Goal: Task Accomplishment & Management: Use online tool/utility

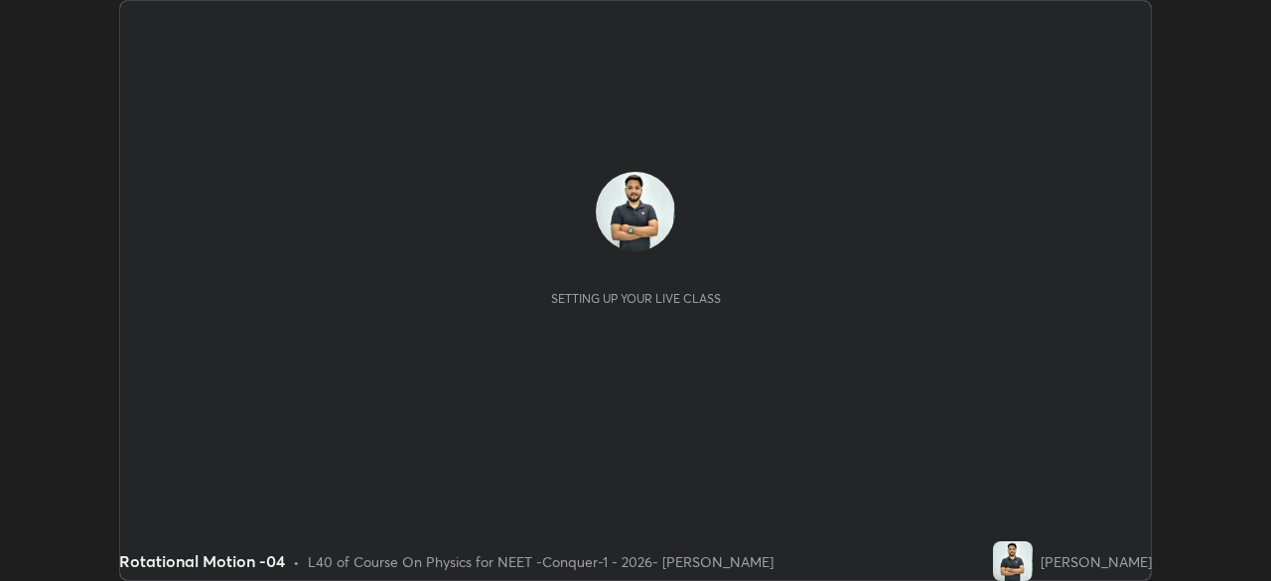
scroll to position [581, 1271]
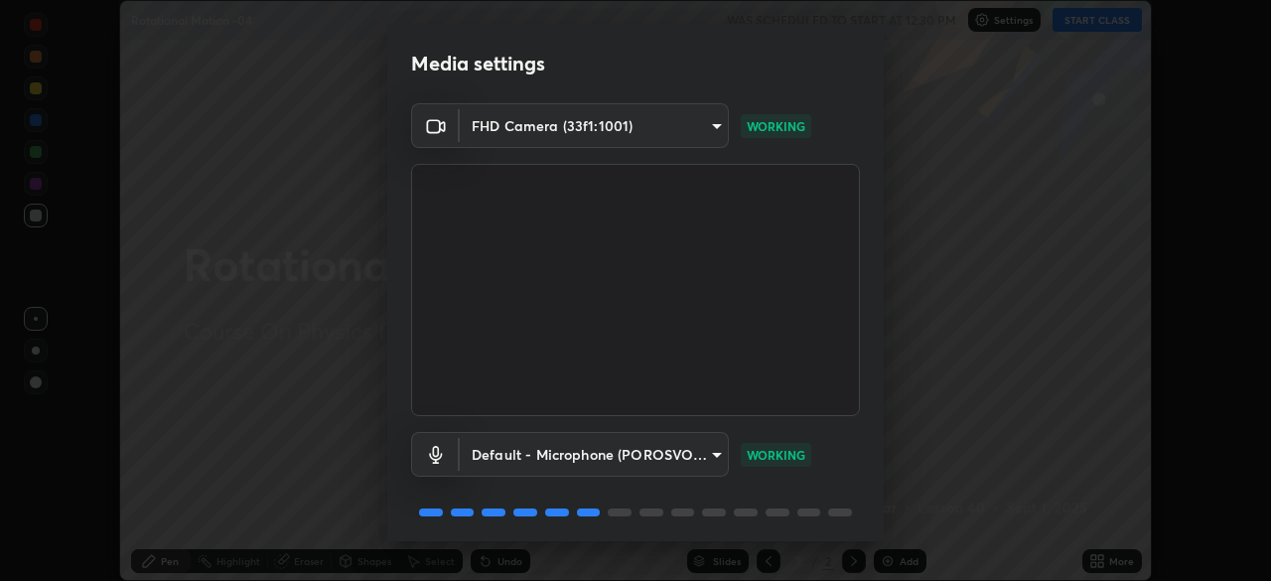
click at [713, 455] on body "Erase all Rotational Motion -04 WAS SCHEDULED TO START AT 12:30 PM Settings STA…" at bounding box center [635, 290] width 1271 height 581
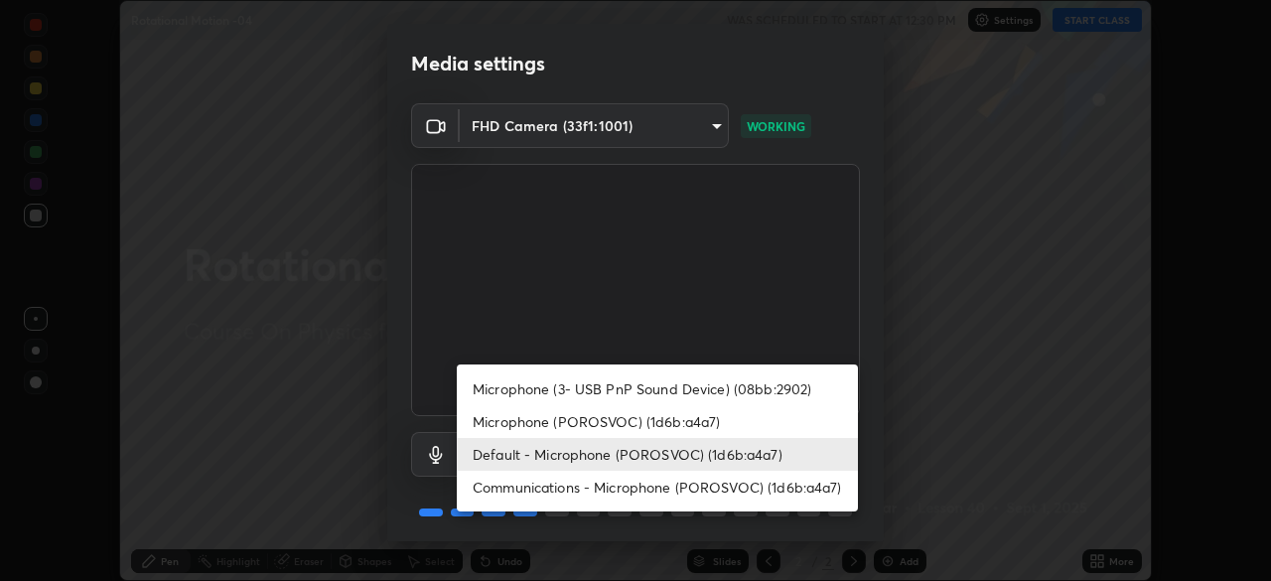
click at [694, 422] on li "Microphone (POROSVOC) (1d6b:a4a7)" at bounding box center [657, 421] width 401 height 33
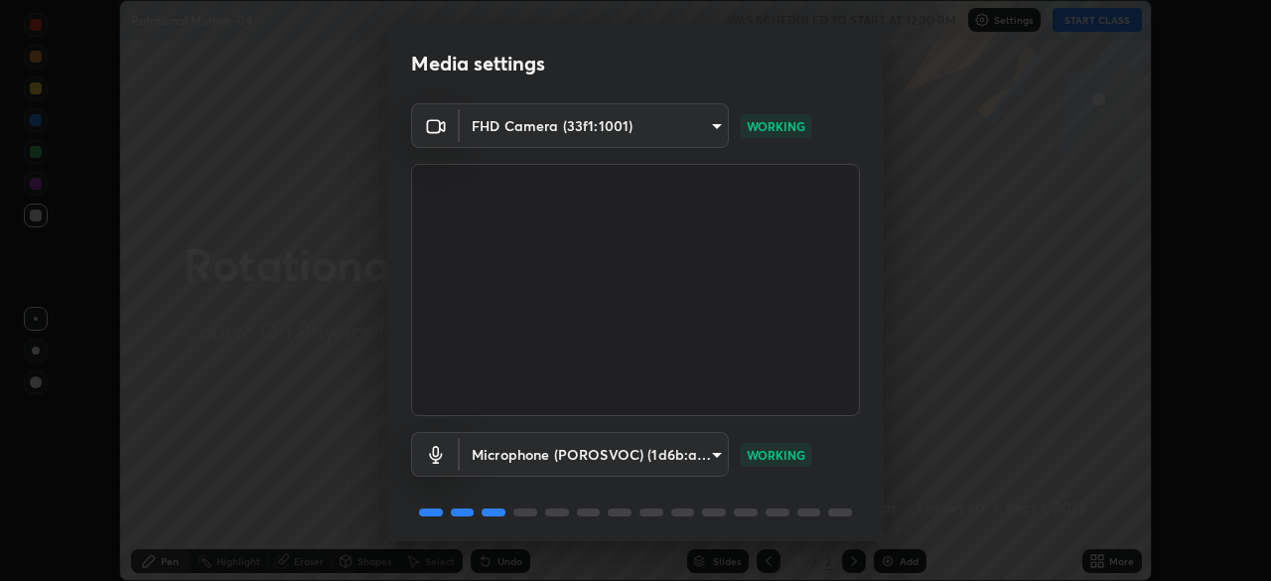
click at [693, 446] on body "Erase all Rotational Motion -04 WAS SCHEDULED TO START AT 12:30 PM Settings STA…" at bounding box center [635, 290] width 1271 height 581
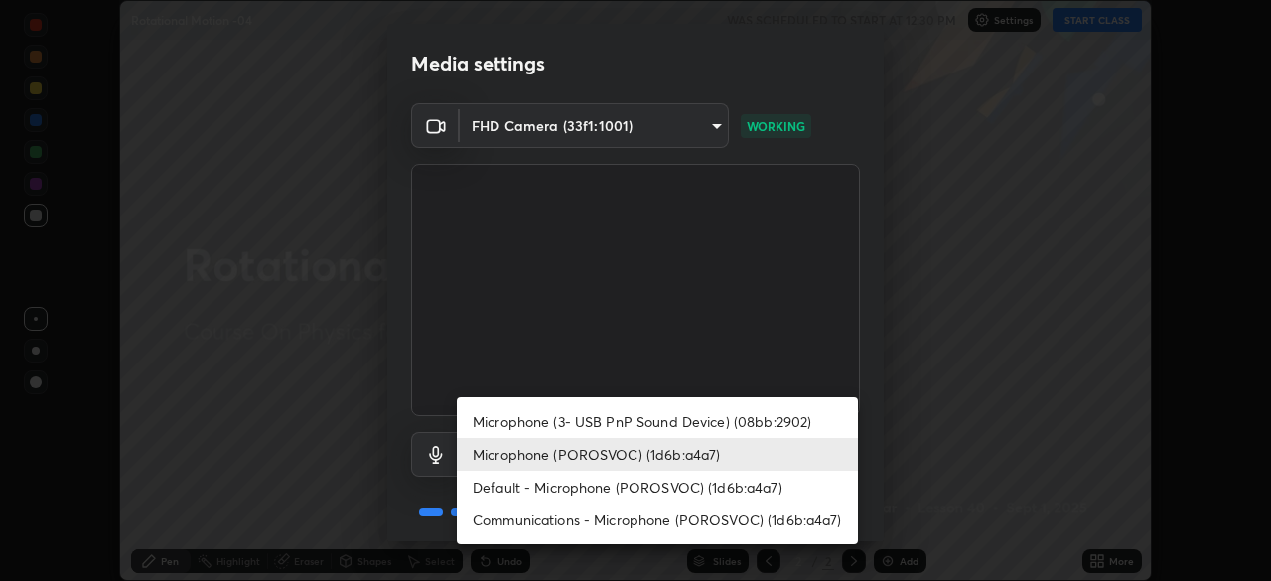
click at [660, 484] on li "Default - Microphone (POROSVOC) (1d6b:a4a7)" at bounding box center [657, 487] width 401 height 33
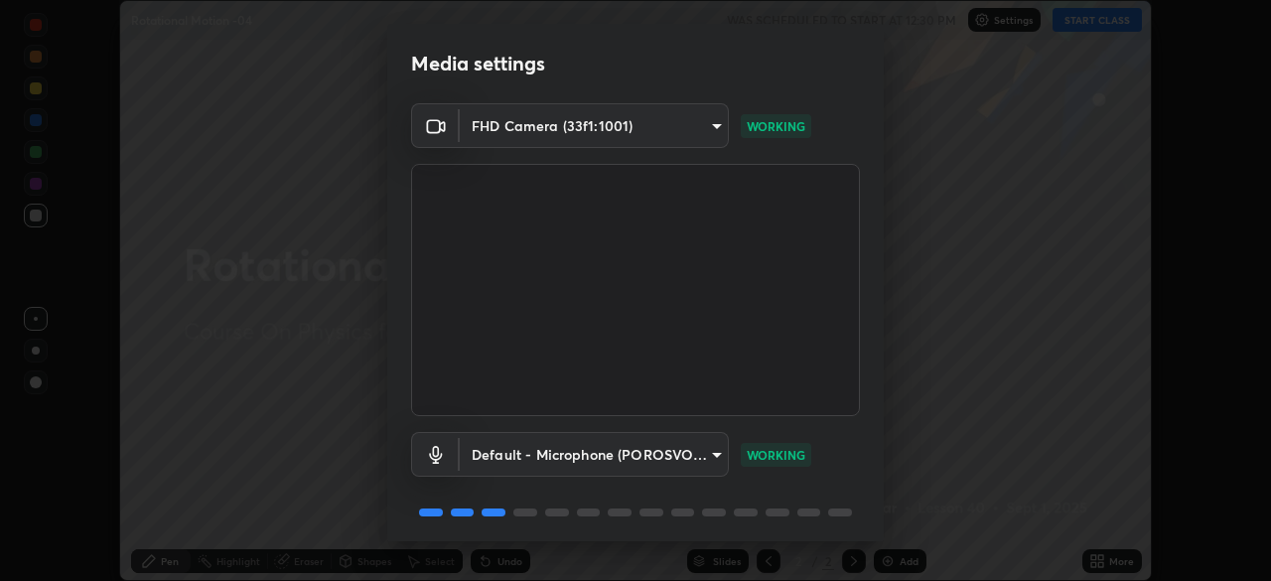
type input "default"
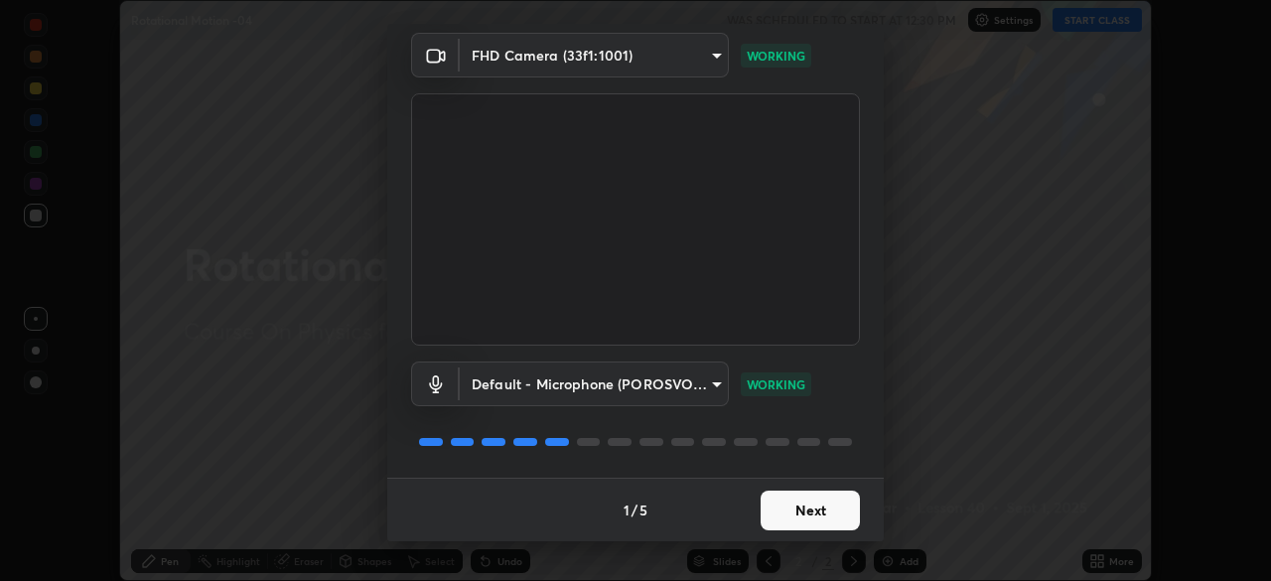
click at [824, 508] on button "Next" at bounding box center [810, 511] width 99 height 40
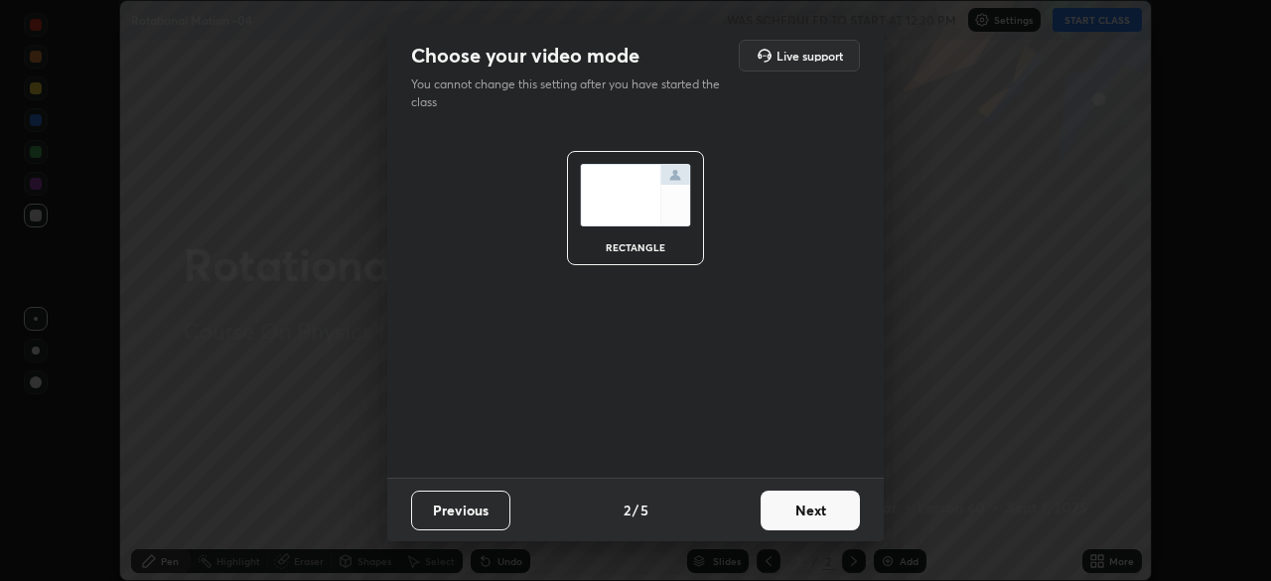
scroll to position [0, 0]
click at [829, 510] on button "Next" at bounding box center [810, 511] width 99 height 40
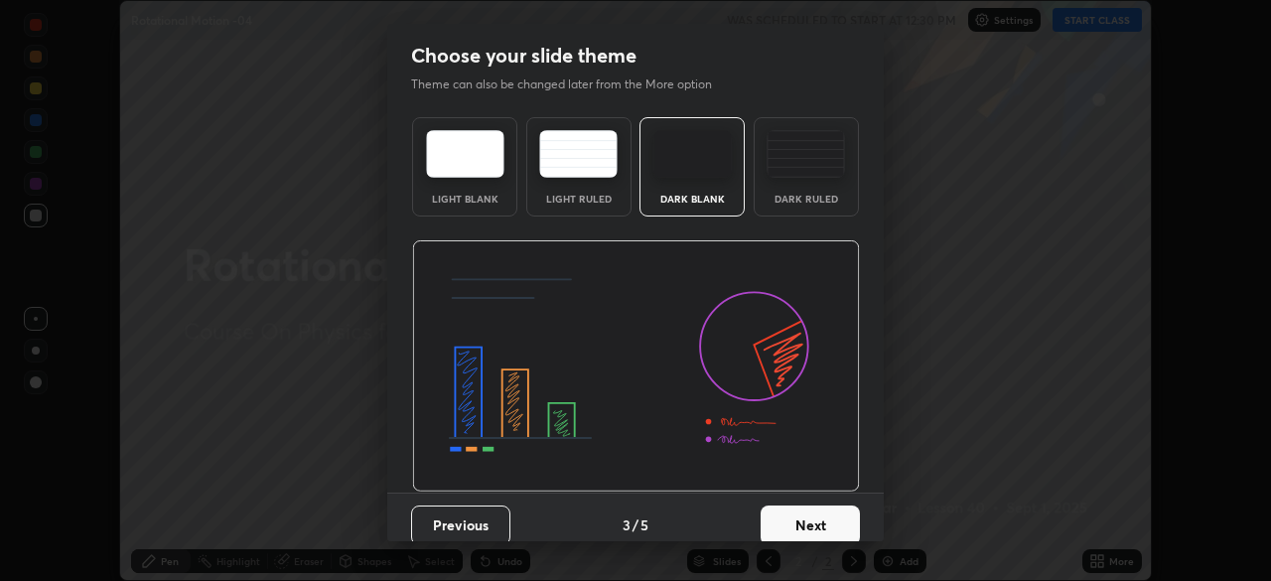
click at [812, 181] on div "Dark Ruled" at bounding box center [806, 166] width 105 height 99
click at [818, 506] on button "Next" at bounding box center [810, 525] width 99 height 40
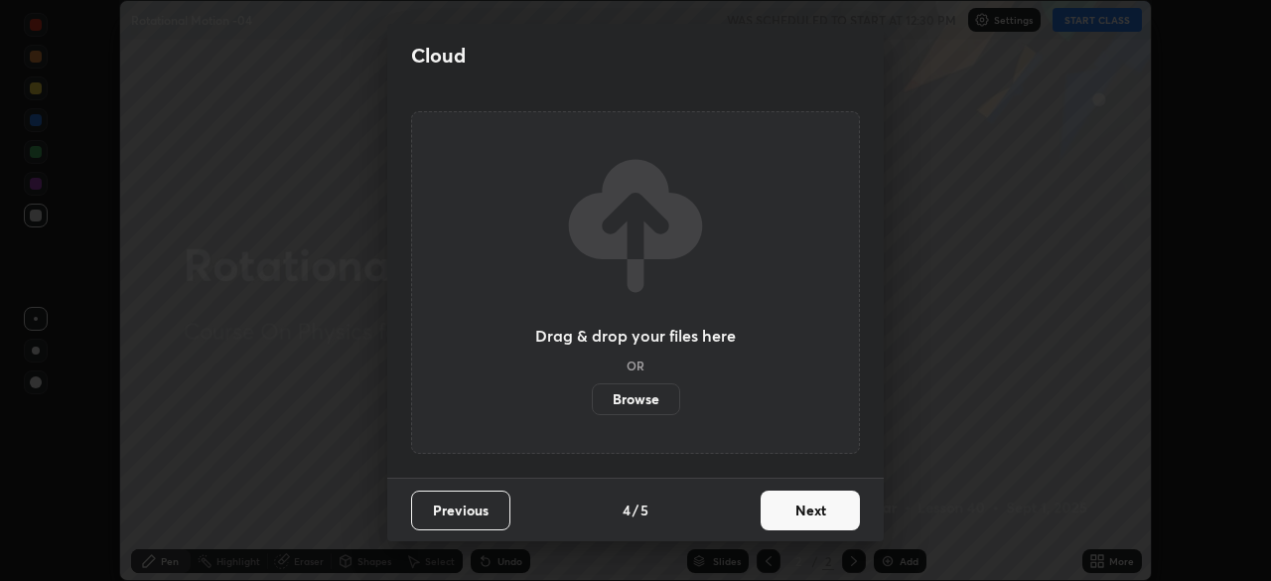
click at [820, 507] on button "Next" at bounding box center [810, 511] width 99 height 40
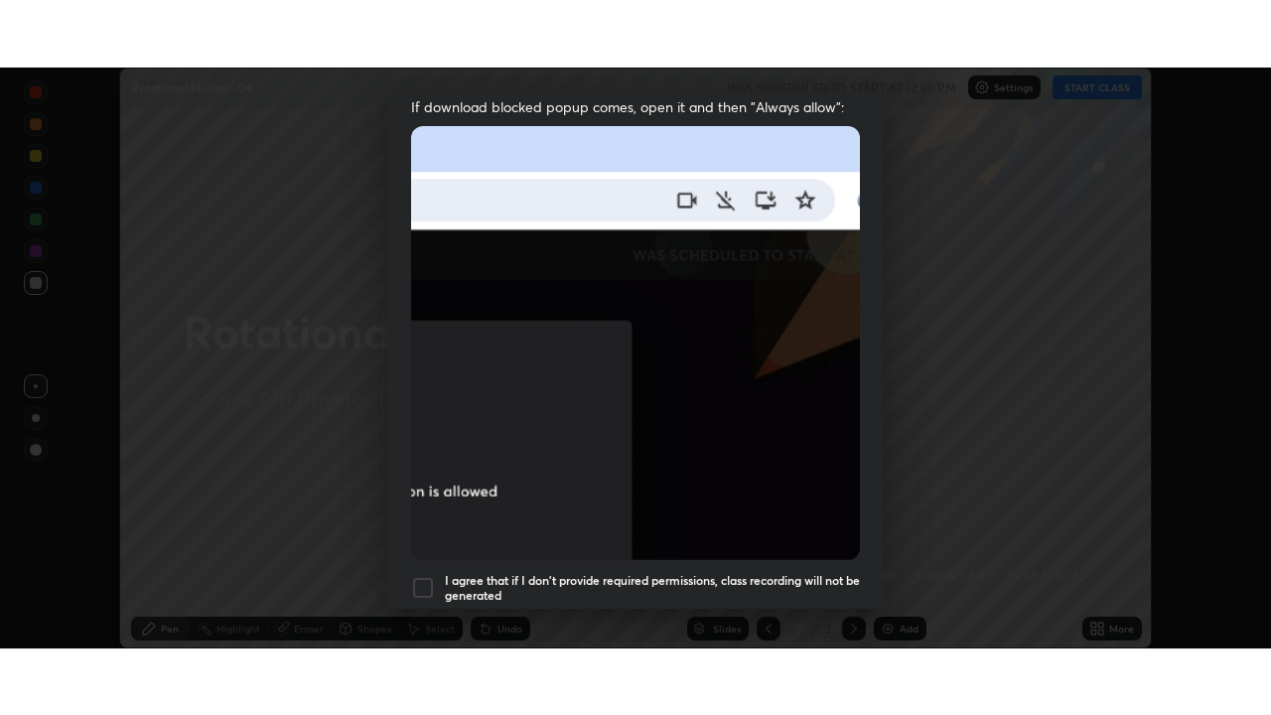
scroll to position [476, 0]
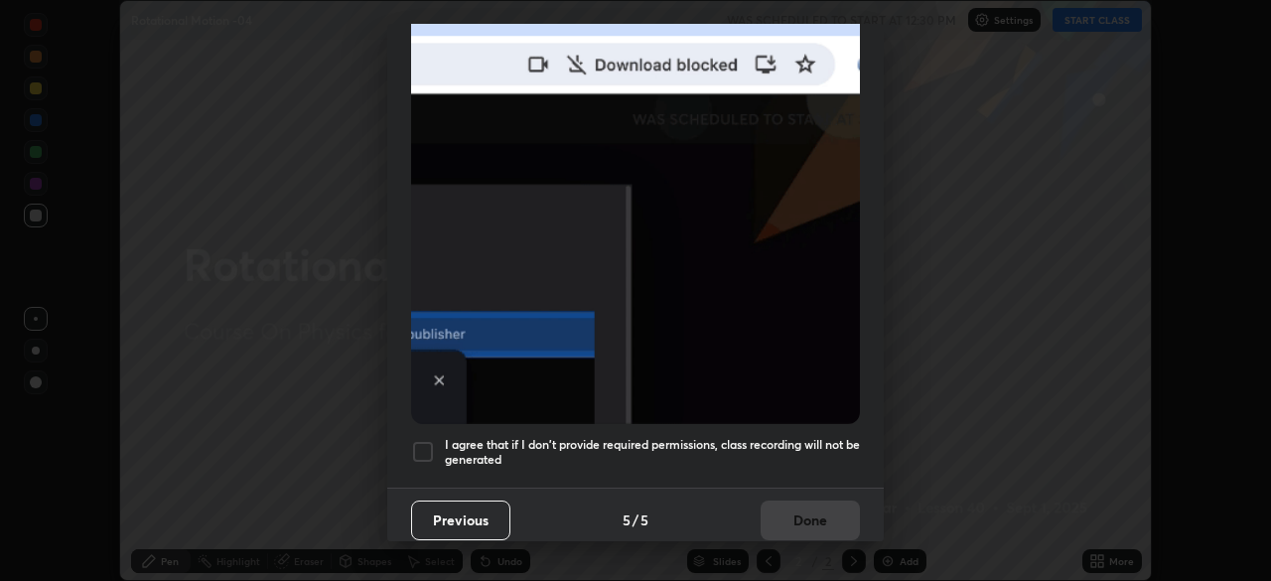
click at [428, 440] on div at bounding box center [423, 452] width 24 height 24
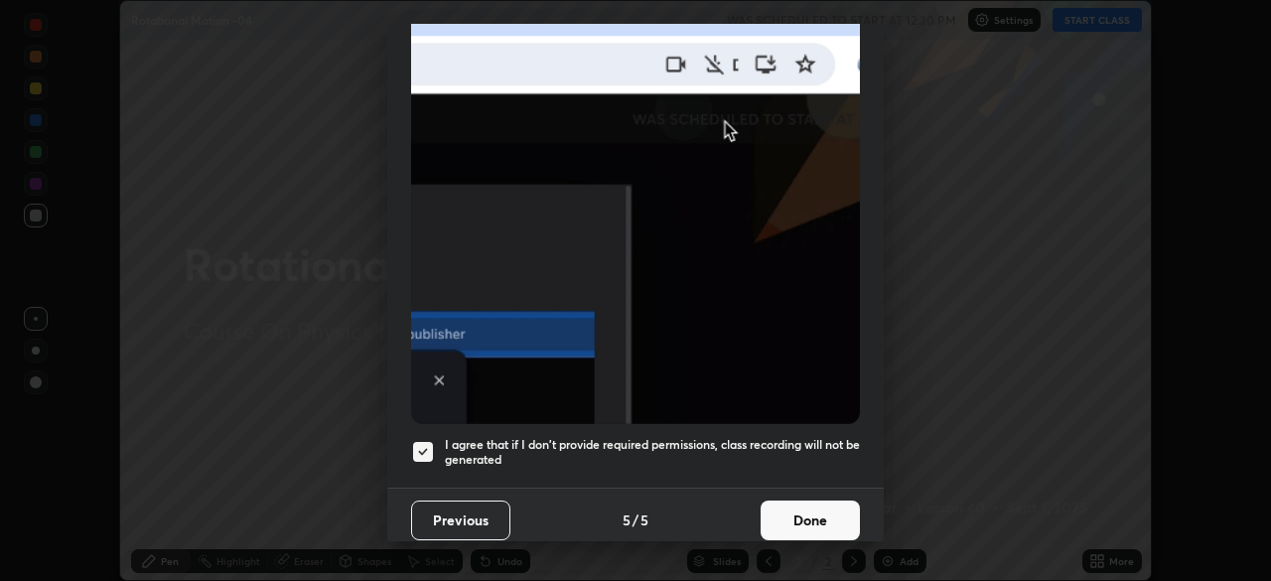
click at [818, 500] on button "Done" at bounding box center [810, 520] width 99 height 40
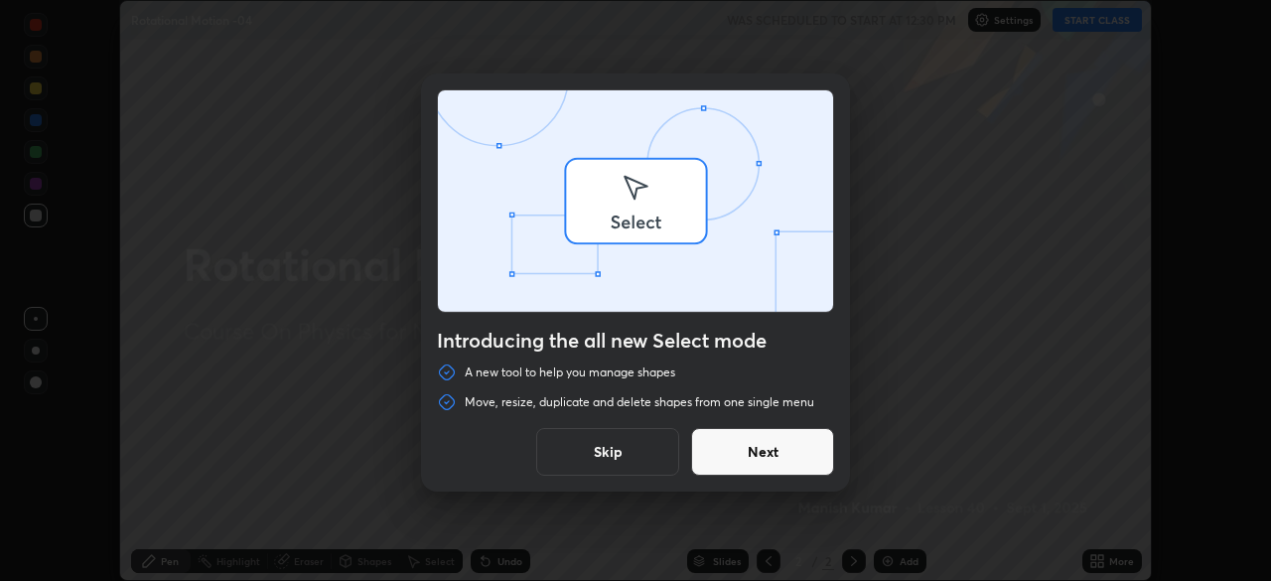
click at [1118, 561] on div "Introducing the all new Select mode A new tool to help you manage shapes Move, …" at bounding box center [635, 290] width 1271 height 581
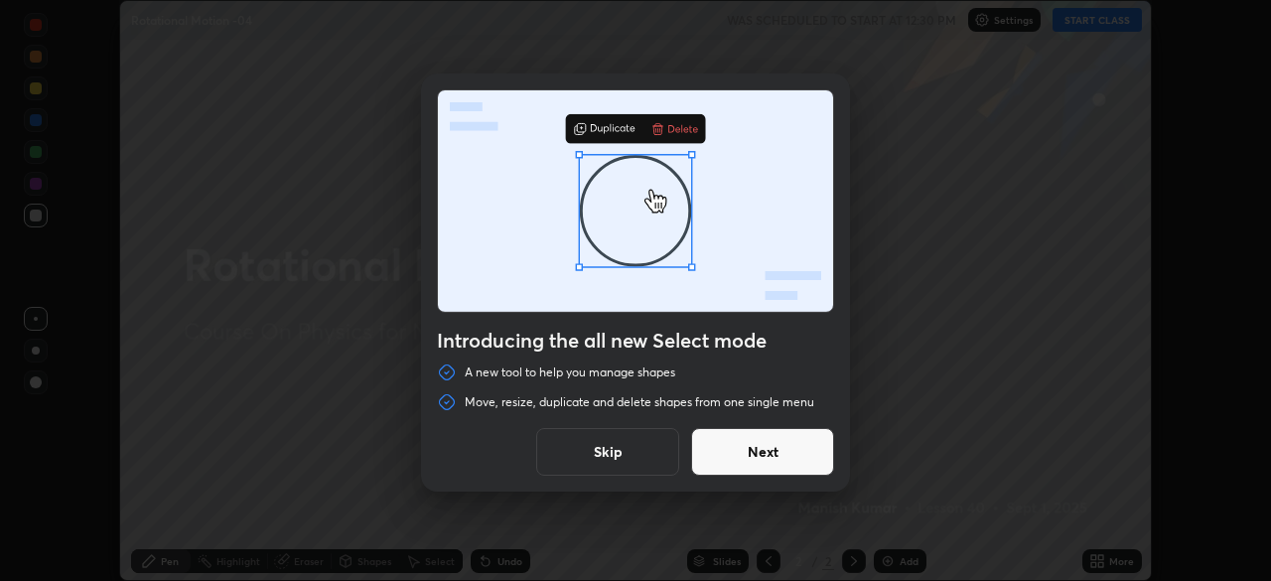
click at [658, 452] on button "Skip" at bounding box center [607, 452] width 143 height 48
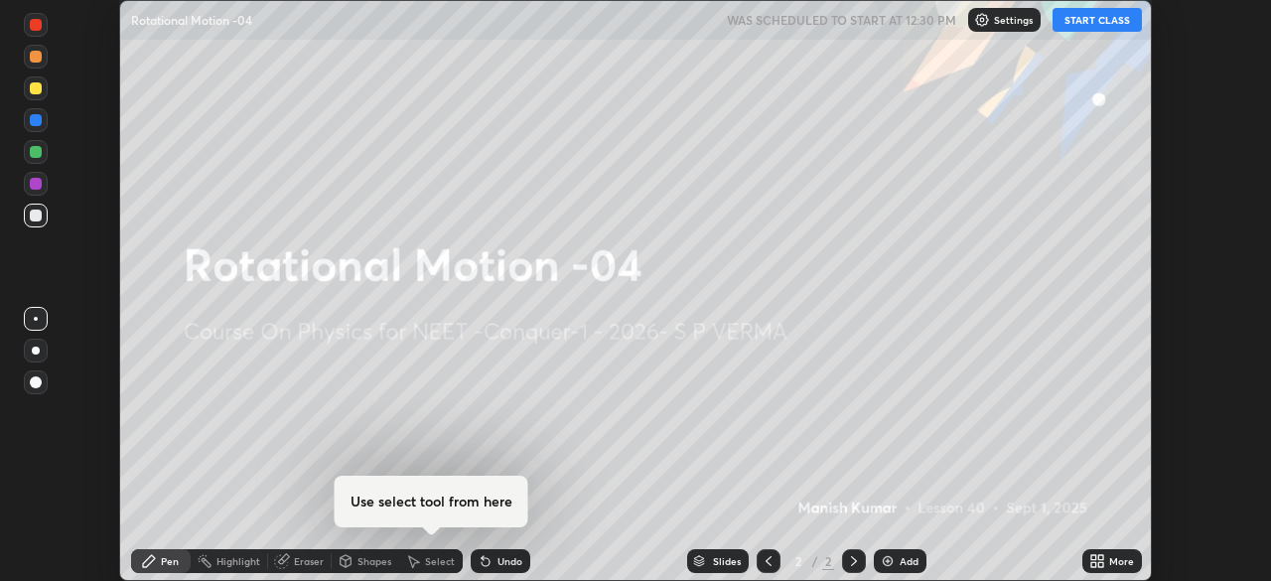
click at [1097, 26] on button "START CLASS" at bounding box center [1097, 20] width 89 height 24
click at [1094, 559] on icon at bounding box center [1093, 557] width 5 height 5
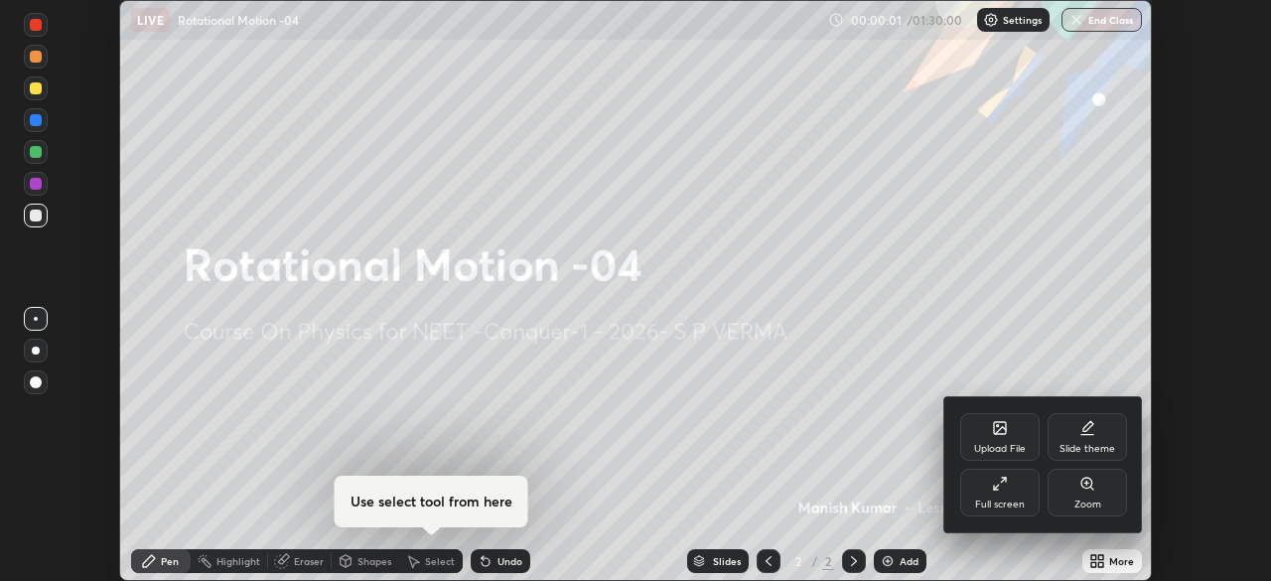
click at [1016, 502] on div "Full screen" at bounding box center [1000, 505] width 50 height 10
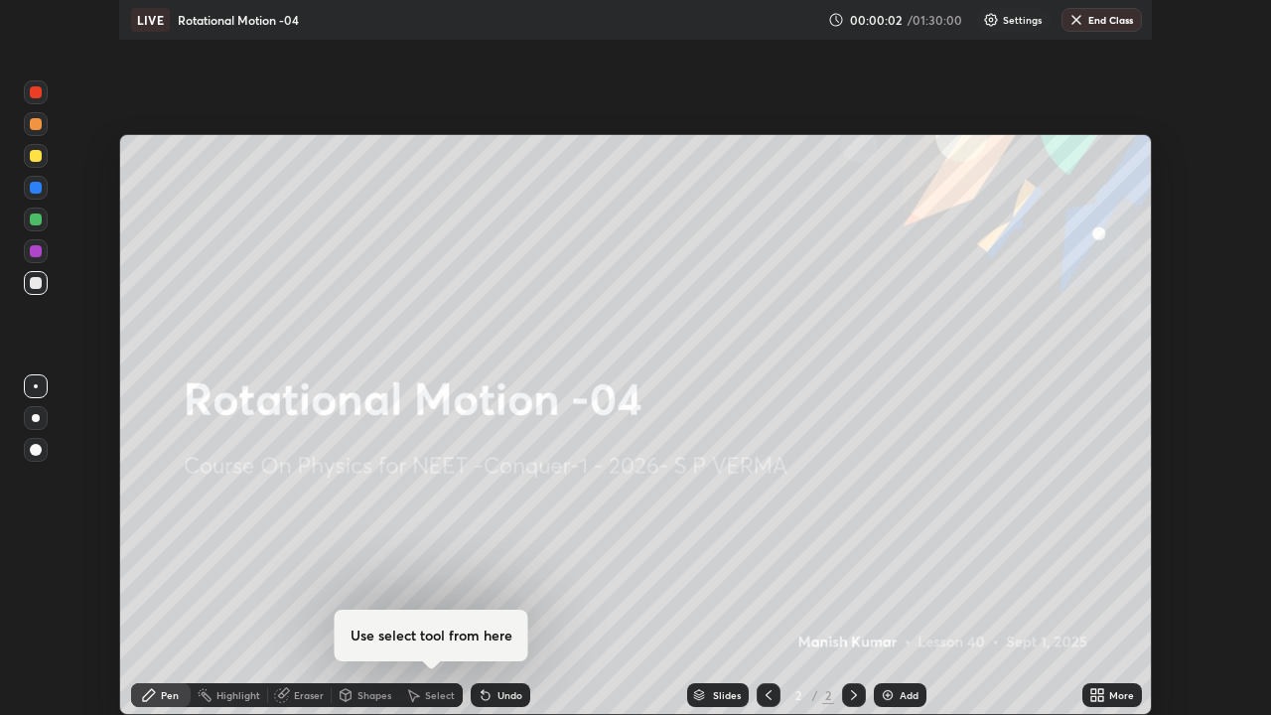
scroll to position [715, 1271]
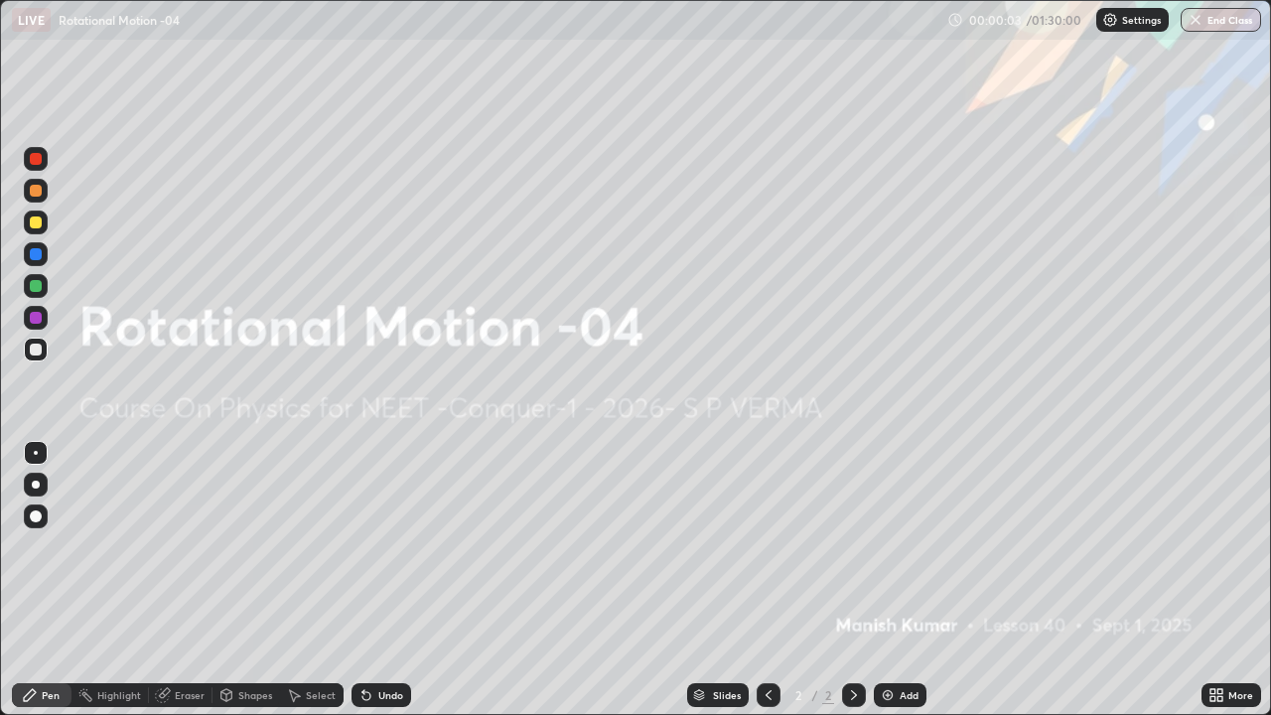
click at [905, 580] on div "Add" at bounding box center [909, 695] width 19 height 10
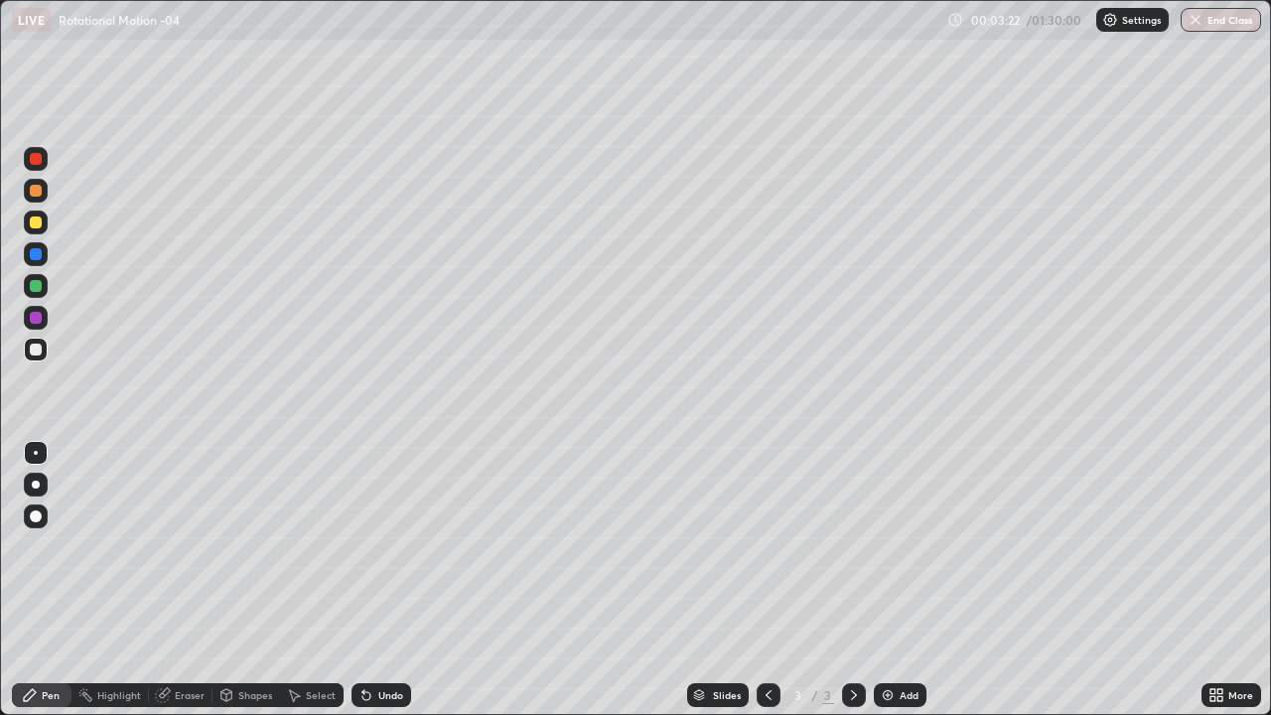
click at [203, 580] on div "Eraser" at bounding box center [190, 695] width 30 height 10
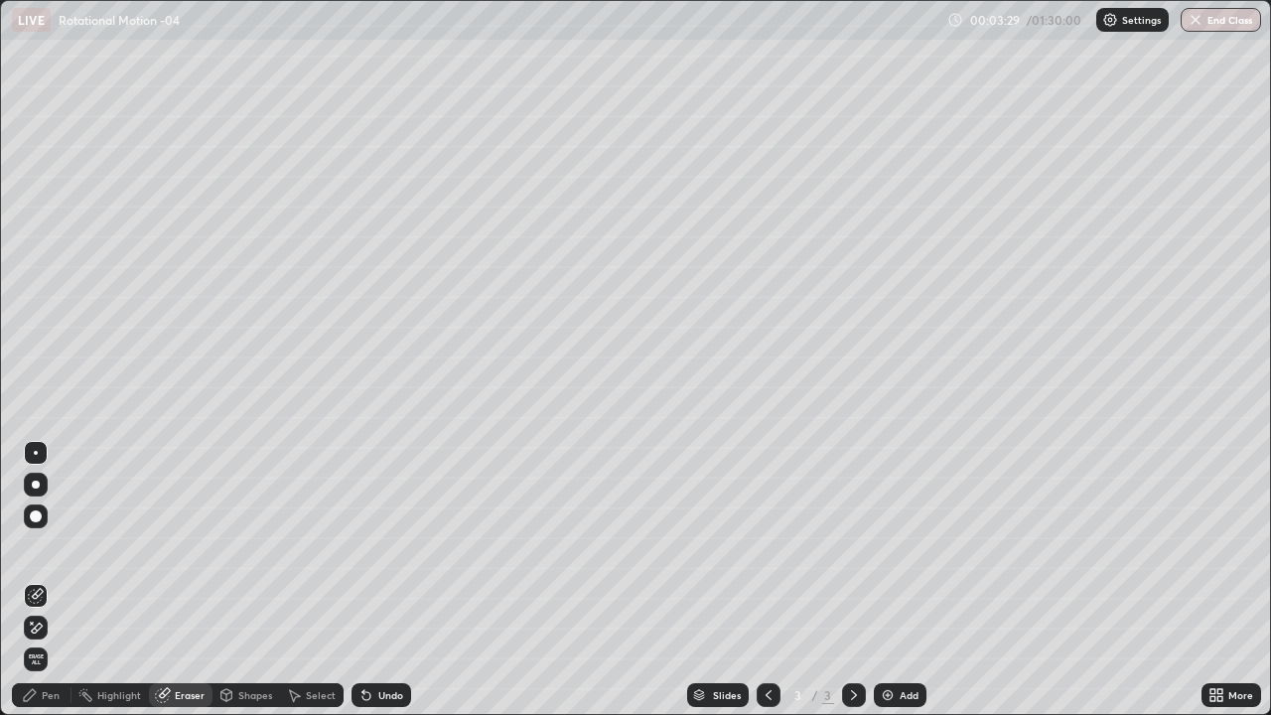
click at [50, 580] on div "Pen" at bounding box center [51, 695] width 18 height 10
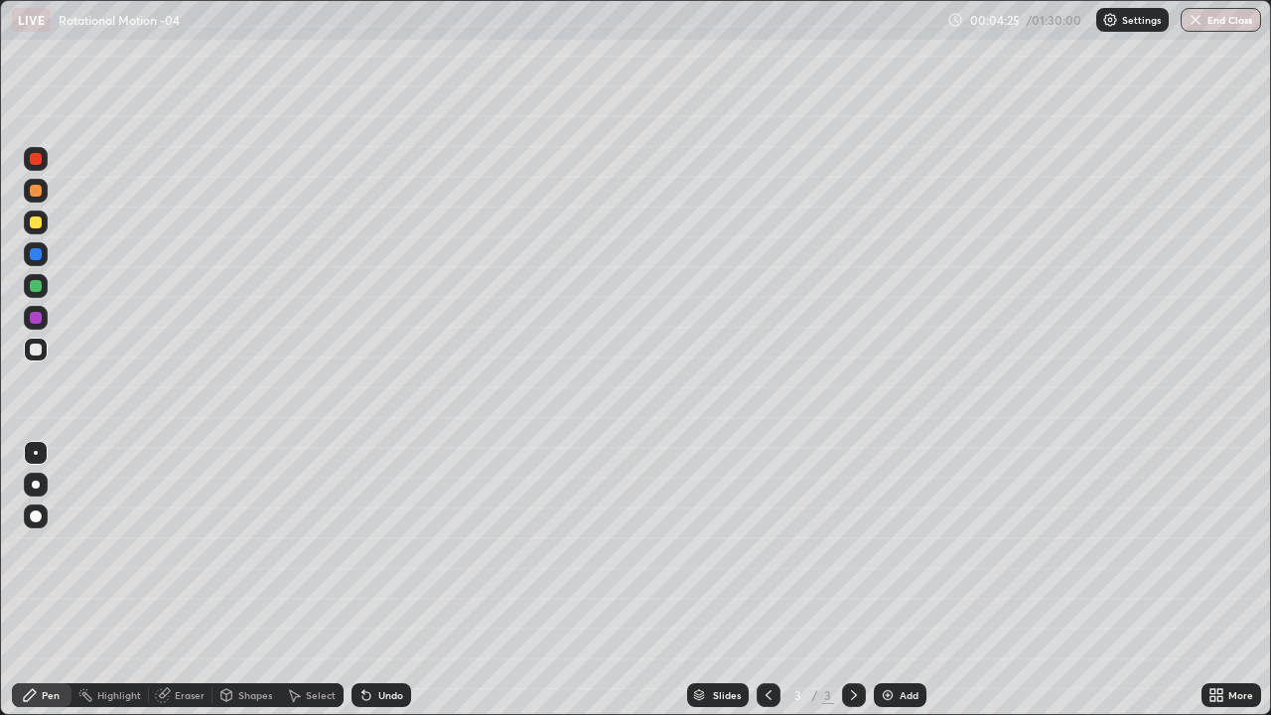
click at [37, 191] on div at bounding box center [36, 191] width 12 height 12
click at [41, 223] on div at bounding box center [36, 222] width 12 height 12
click at [41, 282] on div at bounding box center [36, 286] width 12 height 12
click at [902, 580] on div "Add" at bounding box center [909, 695] width 19 height 10
click at [41, 352] on div at bounding box center [36, 350] width 12 height 12
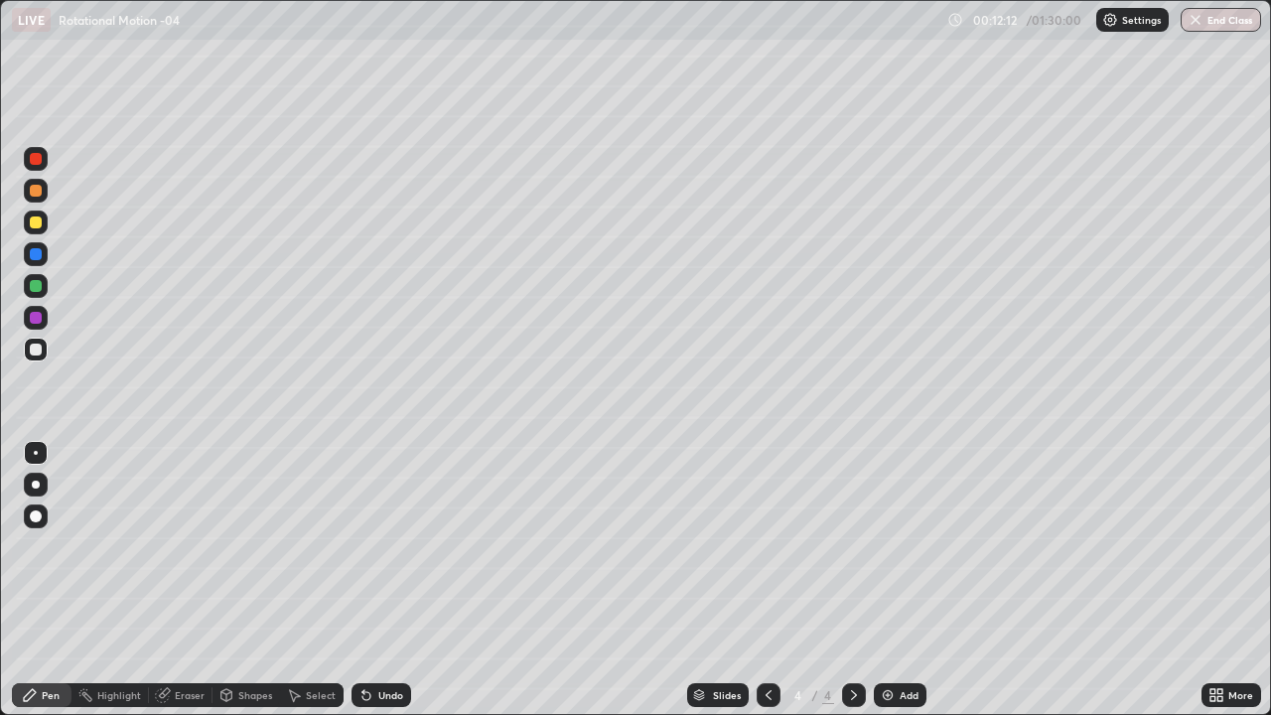
click at [37, 193] on div at bounding box center [36, 191] width 12 height 12
click at [254, 580] on div "Shapes" at bounding box center [255, 695] width 34 height 10
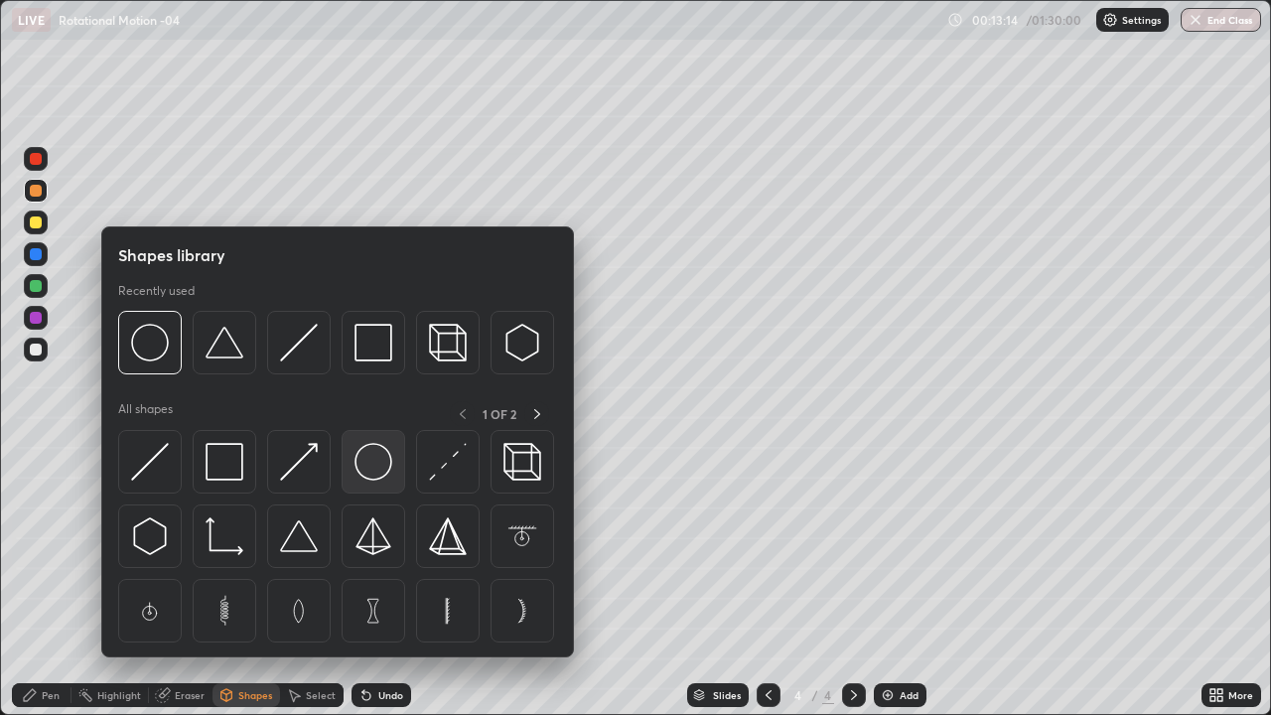
click at [374, 459] on img at bounding box center [374, 462] width 38 height 38
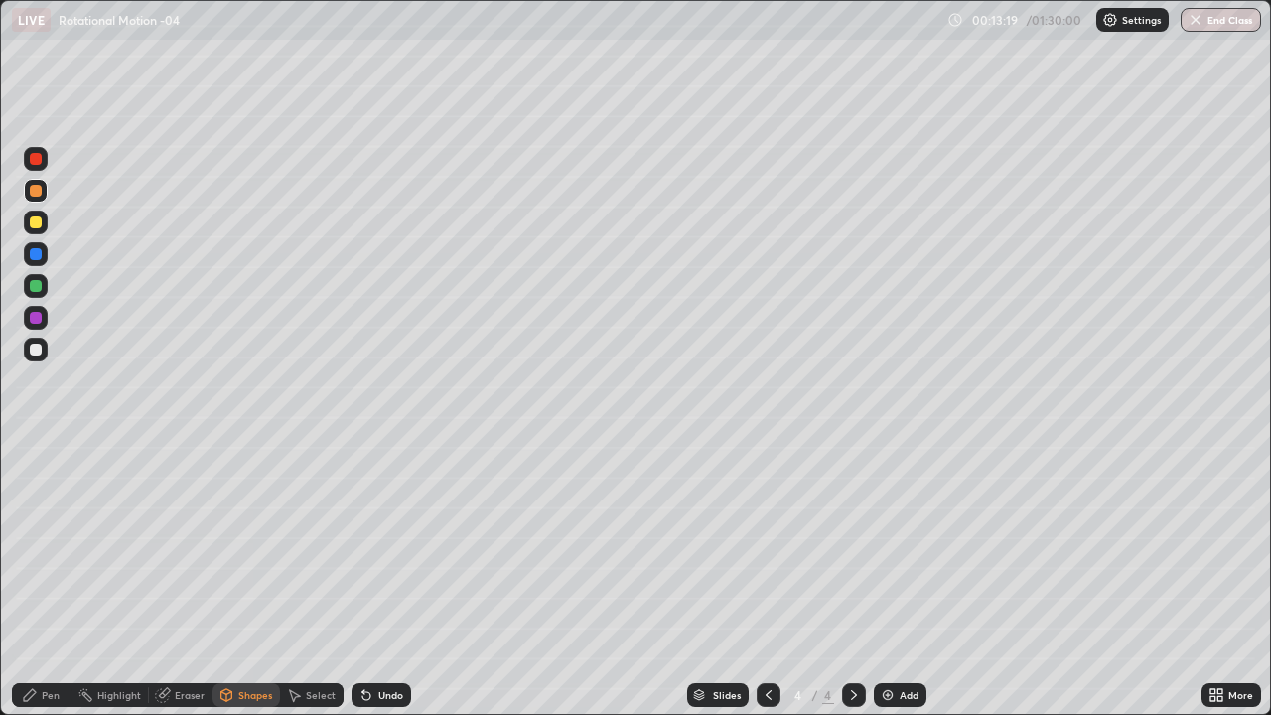
click at [58, 580] on div "Pen" at bounding box center [51, 695] width 18 height 10
click at [36, 351] on div at bounding box center [36, 350] width 12 height 12
click at [378, 580] on div "Undo" at bounding box center [390, 695] width 25 height 10
click at [382, 580] on div "Undo" at bounding box center [390, 695] width 25 height 10
click at [362, 580] on icon at bounding box center [363, 691] width 2 height 2
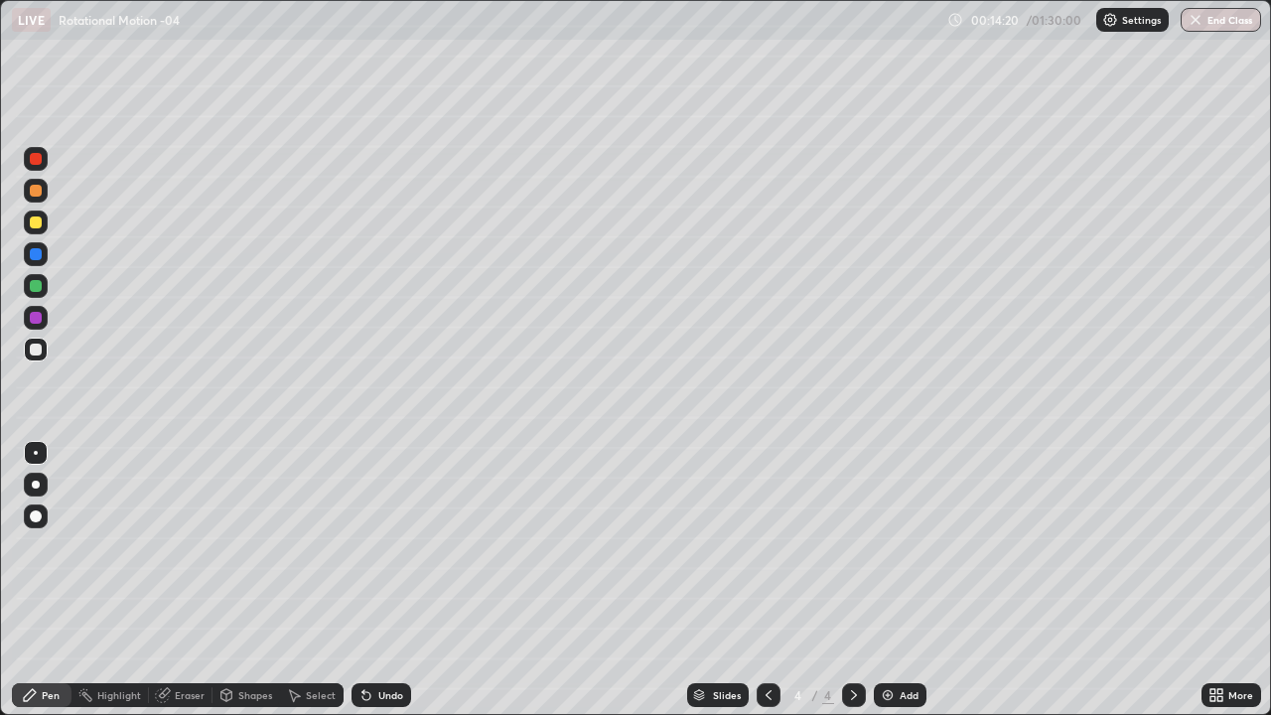
click at [358, 580] on icon at bounding box center [366, 695] width 16 height 16
click at [353, 580] on div "Undo" at bounding box center [382, 695] width 60 height 24
click at [45, 223] on div at bounding box center [36, 223] width 24 height 24
click at [187, 580] on div "Eraser" at bounding box center [181, 695] width 64 height 24
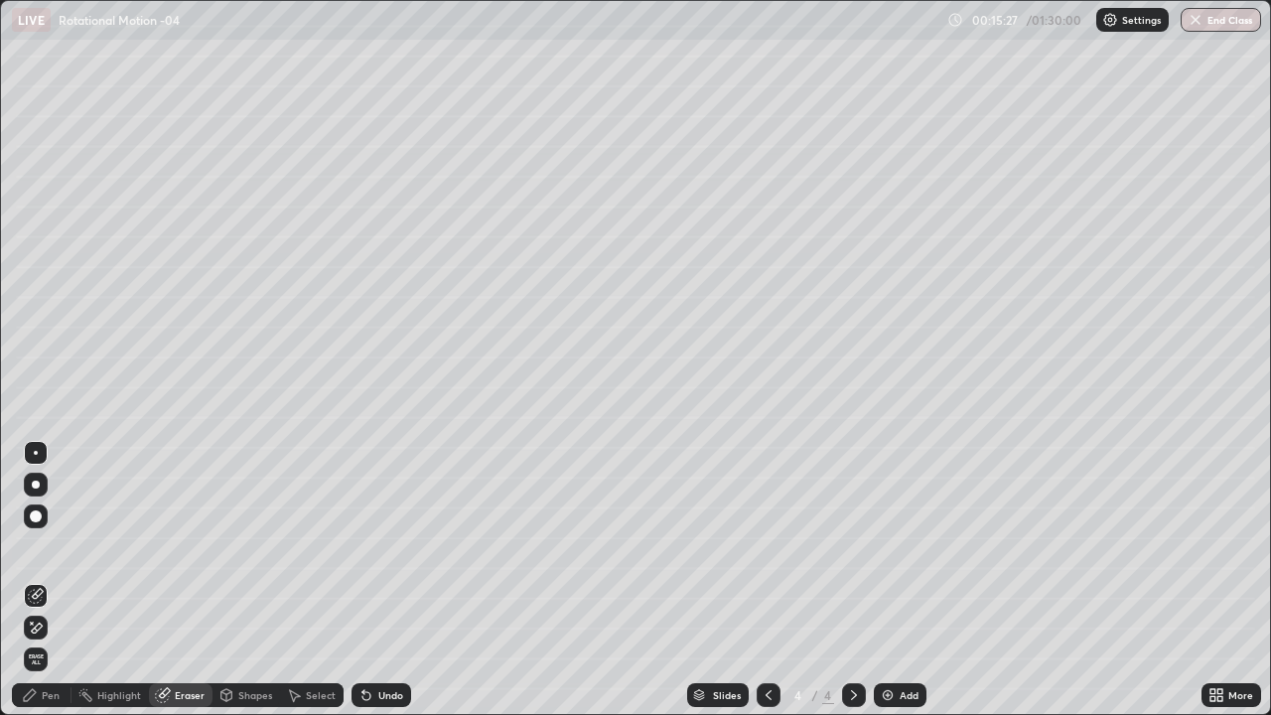
click at [51, 580] on div "Pen" at bounding box center [51, 695] width 18 height 10
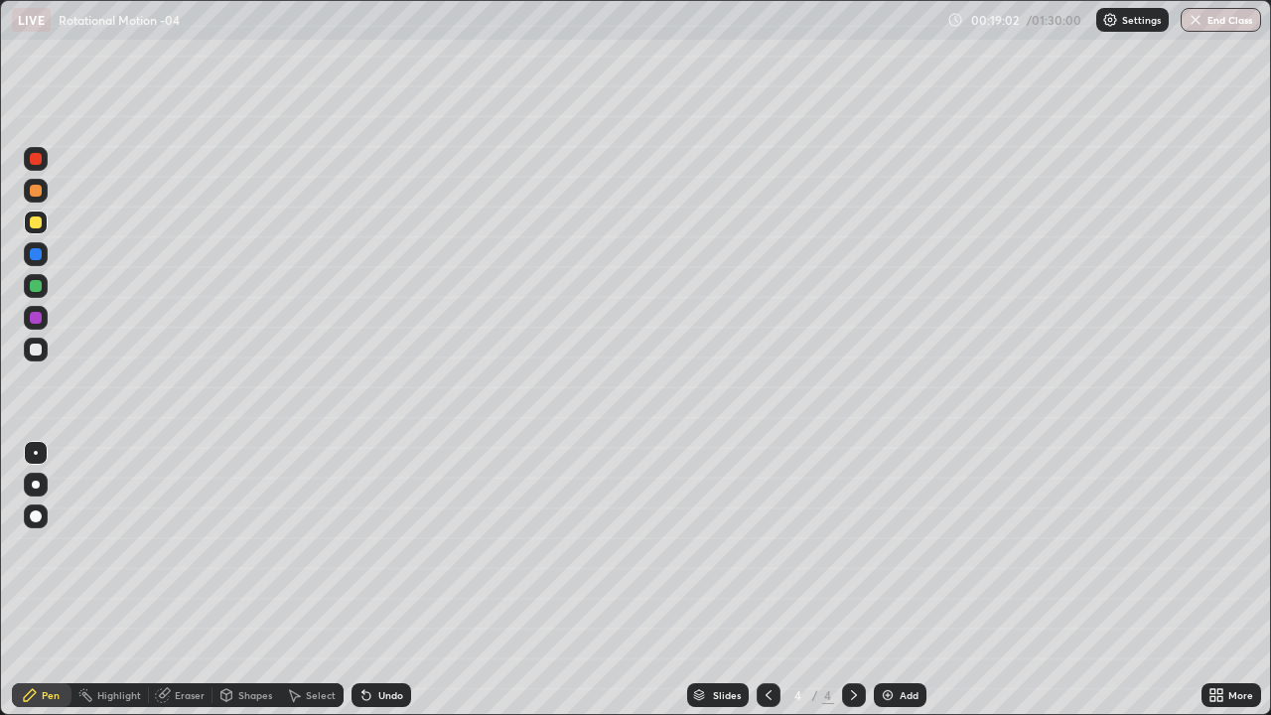
click at [41, 285] on div at bounding box center [36, 286] width 12 height 12
click at [34, 316] on div at bounding box center [36, 318] width 12 height 12
click at [43, 160] on div at bounding box center [36, 159] width 24 height 24
click at [47, 229] on div at bounding box center [36, 223] width 24 height 24
click at [893, 580] on div "Add" at bounding box center [900, 695] width 53 height 24
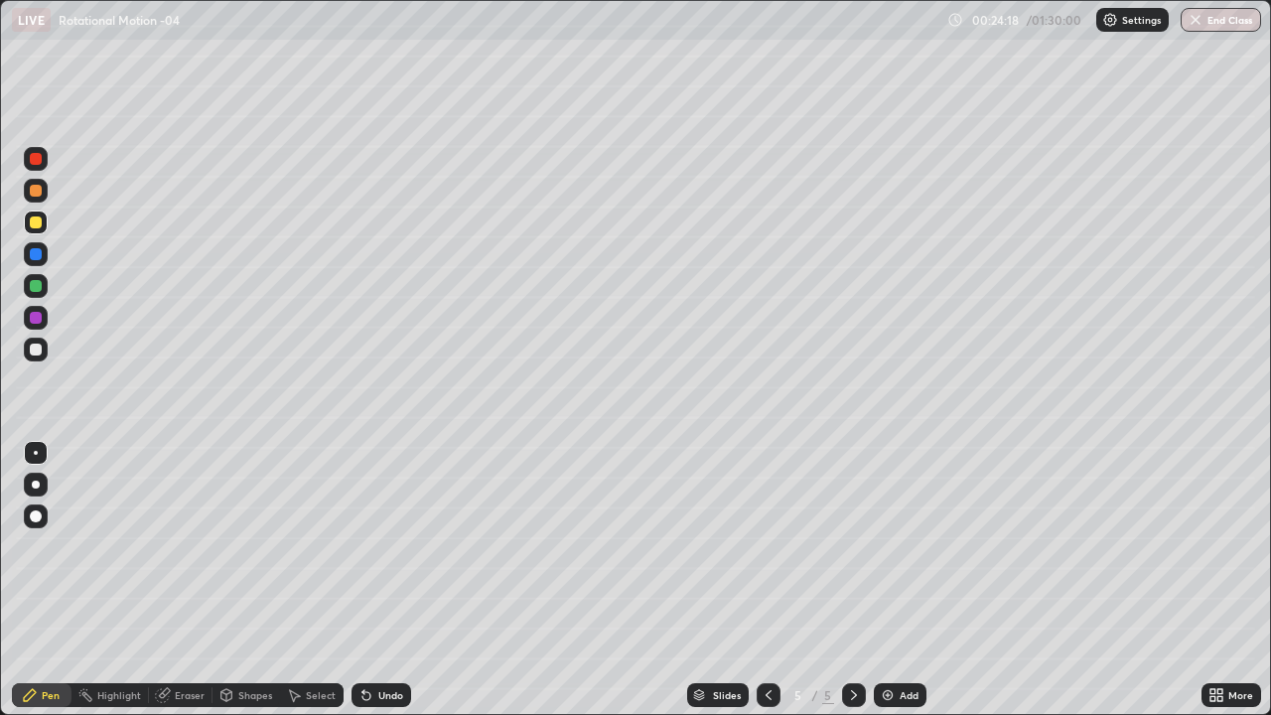
click at [43, 351] on div at bounding box center [36, 350] width 24 height 24
click at [381, 580] on div "Undo" at bounding box center [382, 695] width 60 height 24
click at [378, 580] on div "Undo" at bounding box center [382, 695] width 60 height 24
click at [379, 580] on div "Undo" at bounding box center [382, 695] width 60 height 24
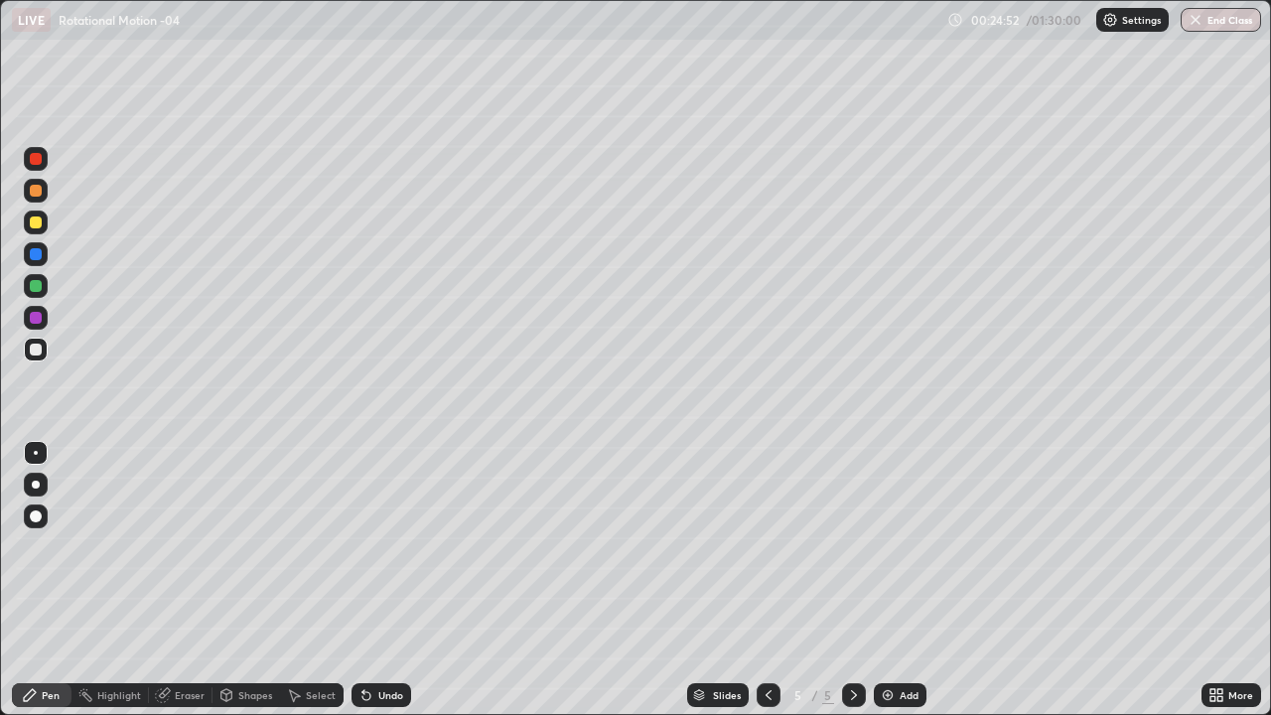
click at [193, 580] on div "Eraser" at bounding box center [190, 695] width 30 height 10
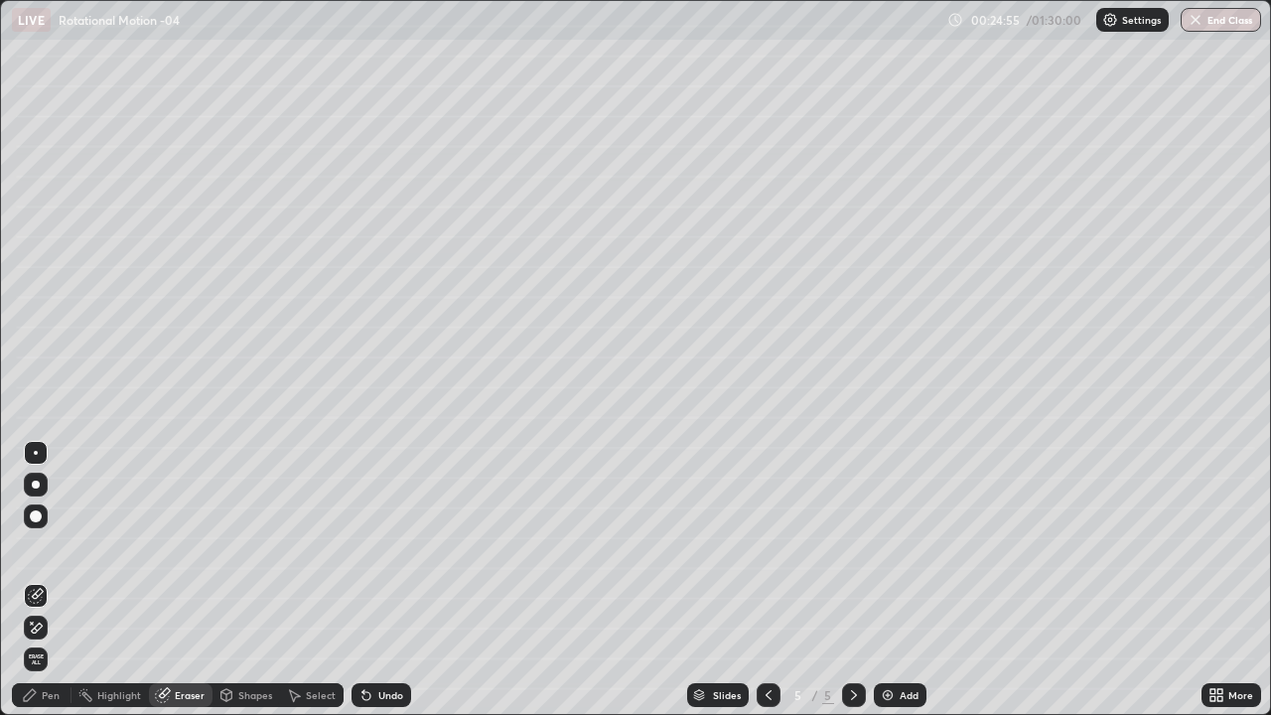
click at [46, 580] on div "Pen" at bounding box center [51, 695] width 18 height 10
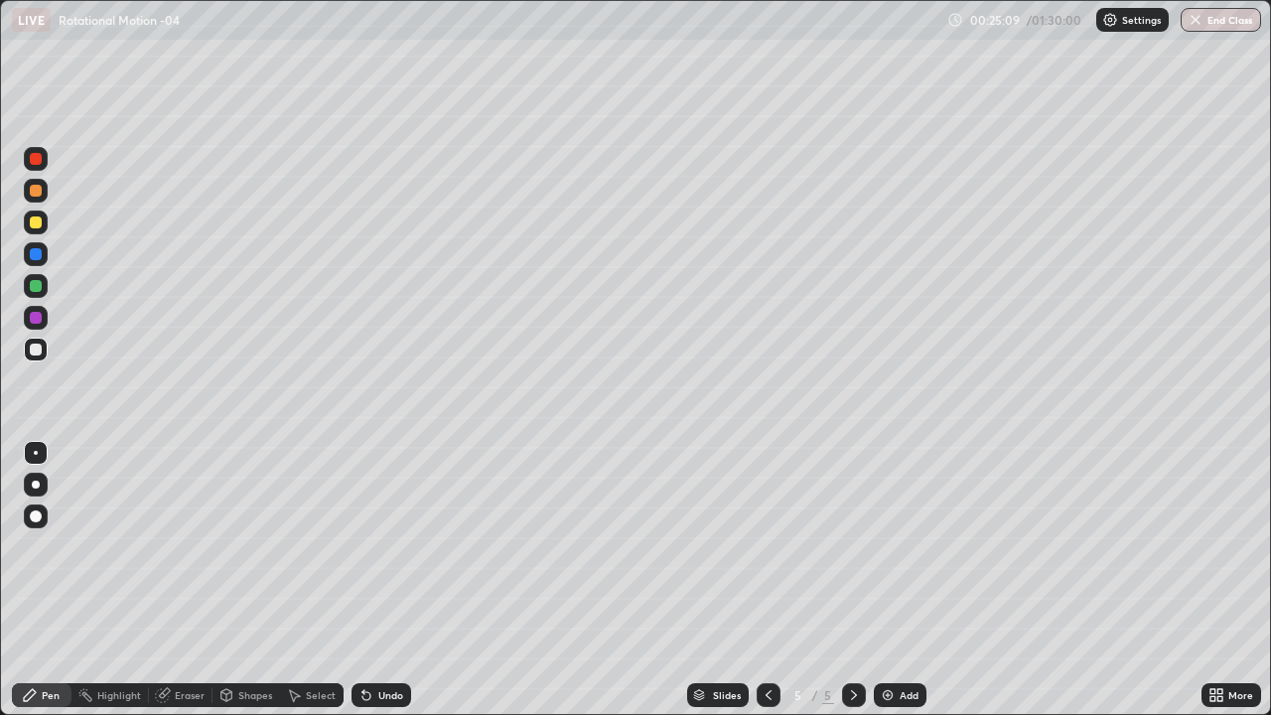
click at [388, 580] on div "Undo" at bounding box center [382, 695] width 60 height 24
click at [387, 580] on div "Undo" at bounding box center [378, 695] width 68 height 40
click at [385, 580] on div "Undo" at bounding box center [382, 695] width 60 height 24
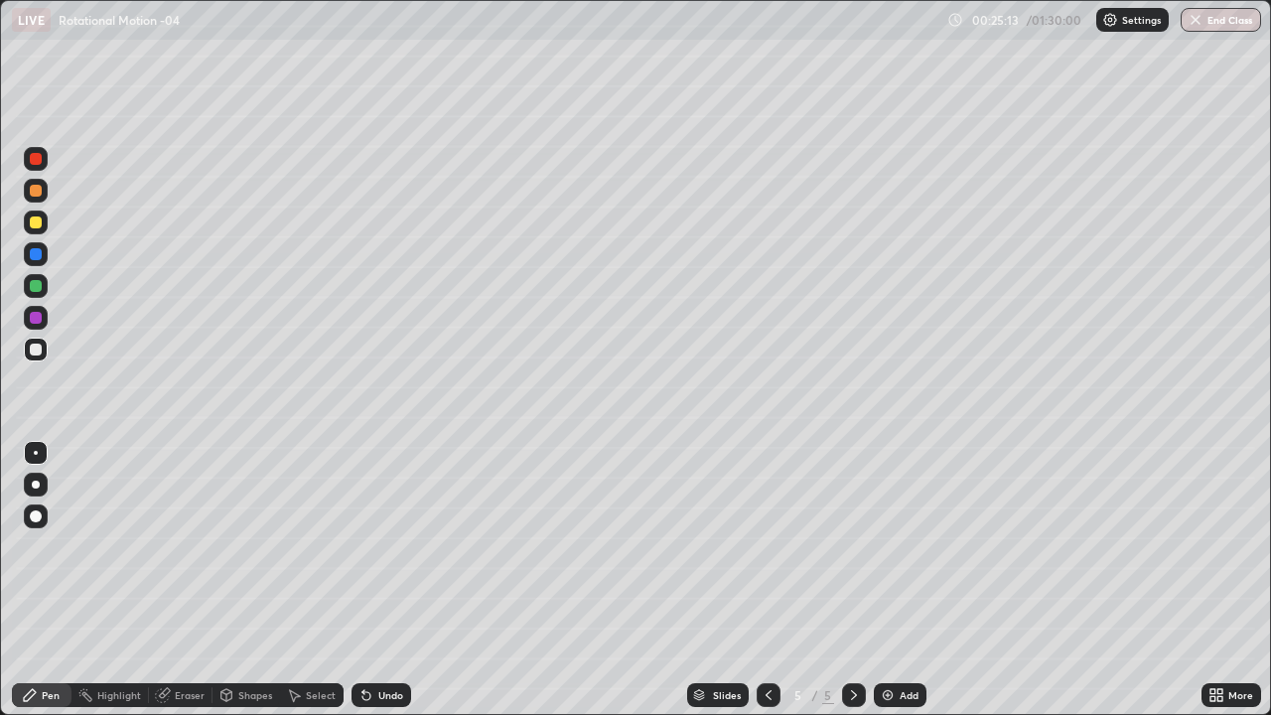
click at [389, 580] on div "Undo" at bounding box center [382, 695] width 60 height 24
click at [390, 580] on div "Undo" at bounding box center [382, 695] width 60 height 24
click at [390, 580] on div "Undo" at bounding box center [390, 695] width 25 height 10
click at [385, 580] on div "Undo" at bounding box center [382, 695] width 60 height 24
click at [381, 580] on div "Undo" at bounding box center [382, 695] width 60 height 24
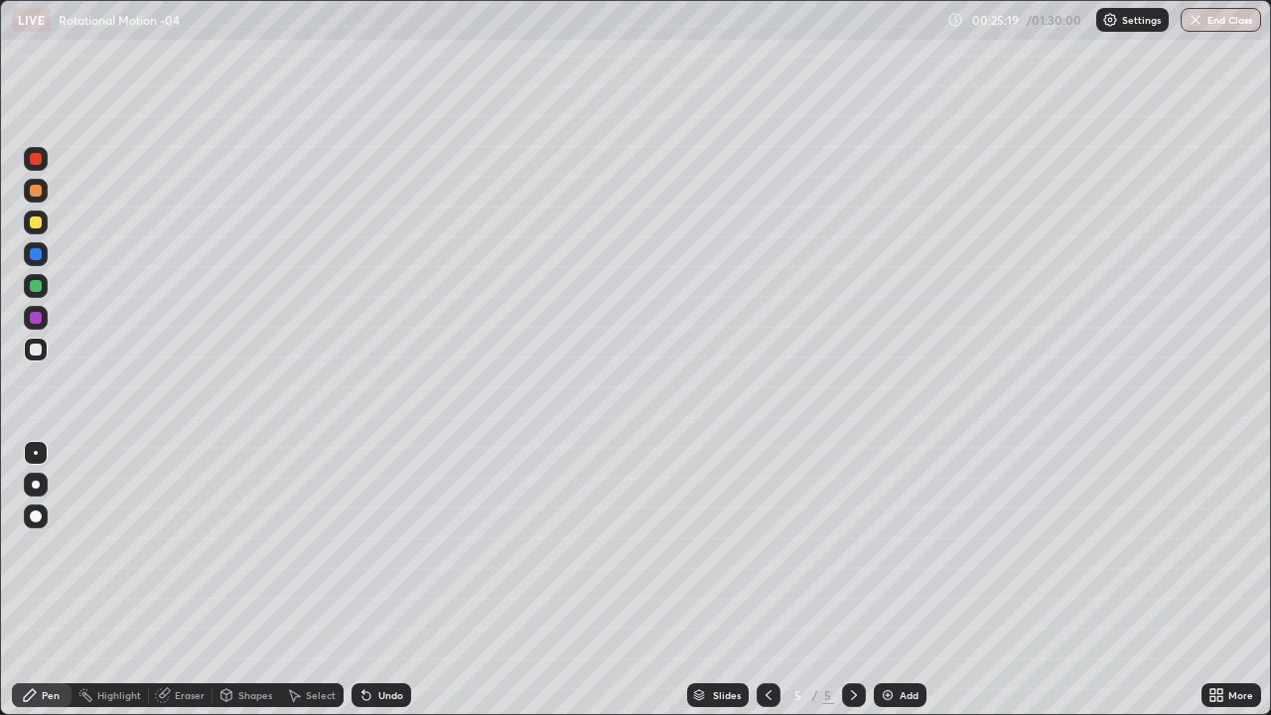
click at [382, 580] on div "Undo" at bounding box center [390, 695] width 25 height 10
click at [389, 580] on div "Undo" at bounding box center [390, 695] width 25 height 10
click at [400, 580] on div "Undo" at bounding box center [382, 695] width 60 height 24
click at [381, 580] on div "Undo" at bounding box center [390, 695] width 25 height 10
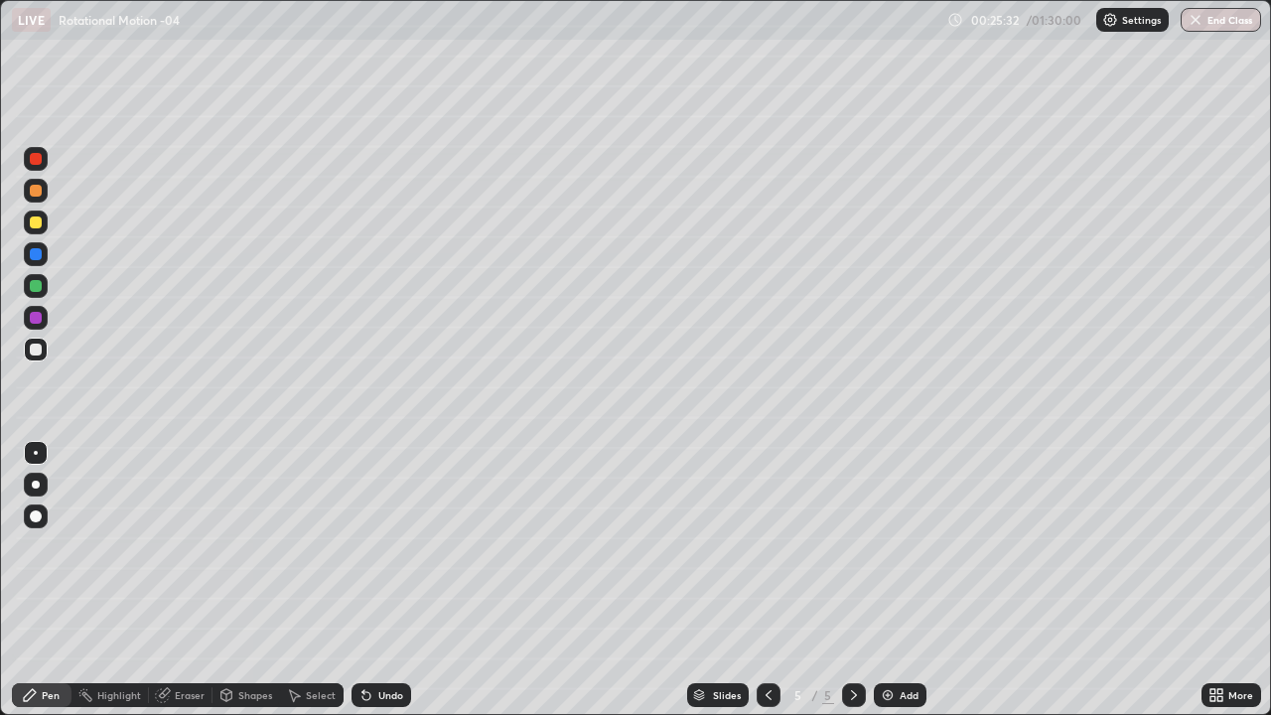
click at [47, 225] on div at bounding box center [36, 223] width 24 height 24
click at [167, 580] on div "Eraser" at bounding box center [181, 695] width 64 height 24
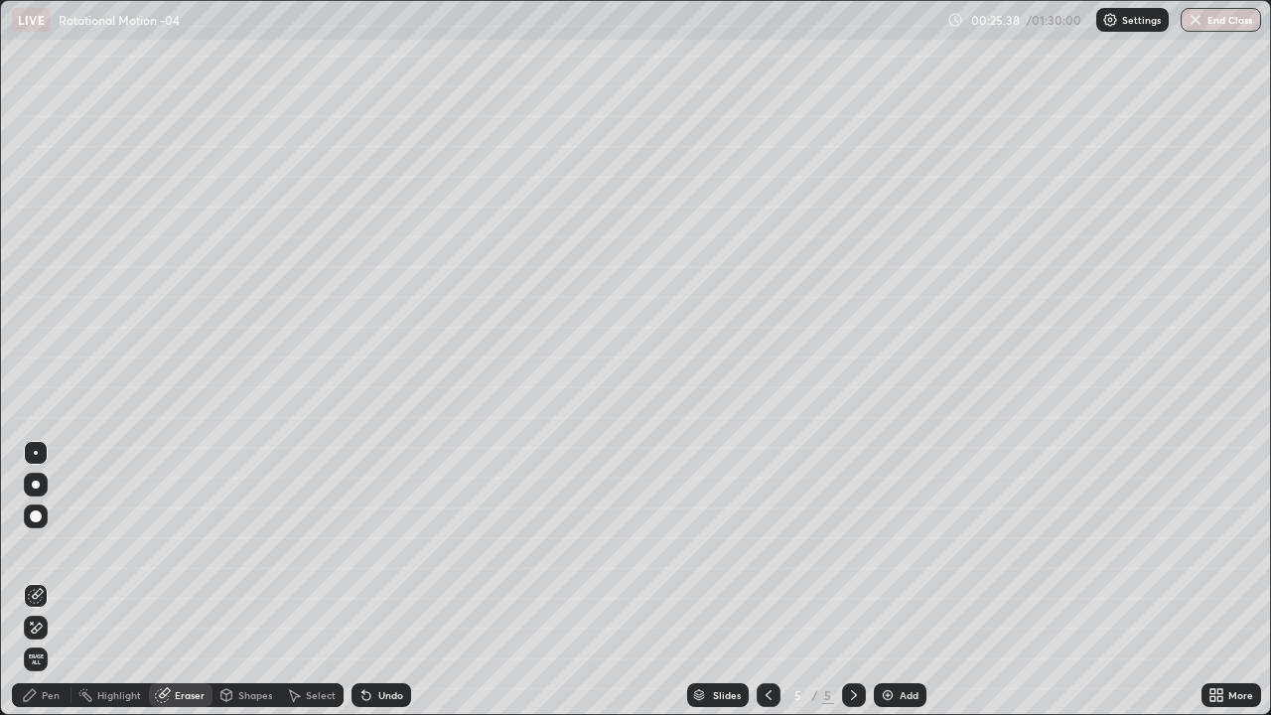
click at [49, 580] on div "Pen" at bounding box center [51, 695] width 18 height 10
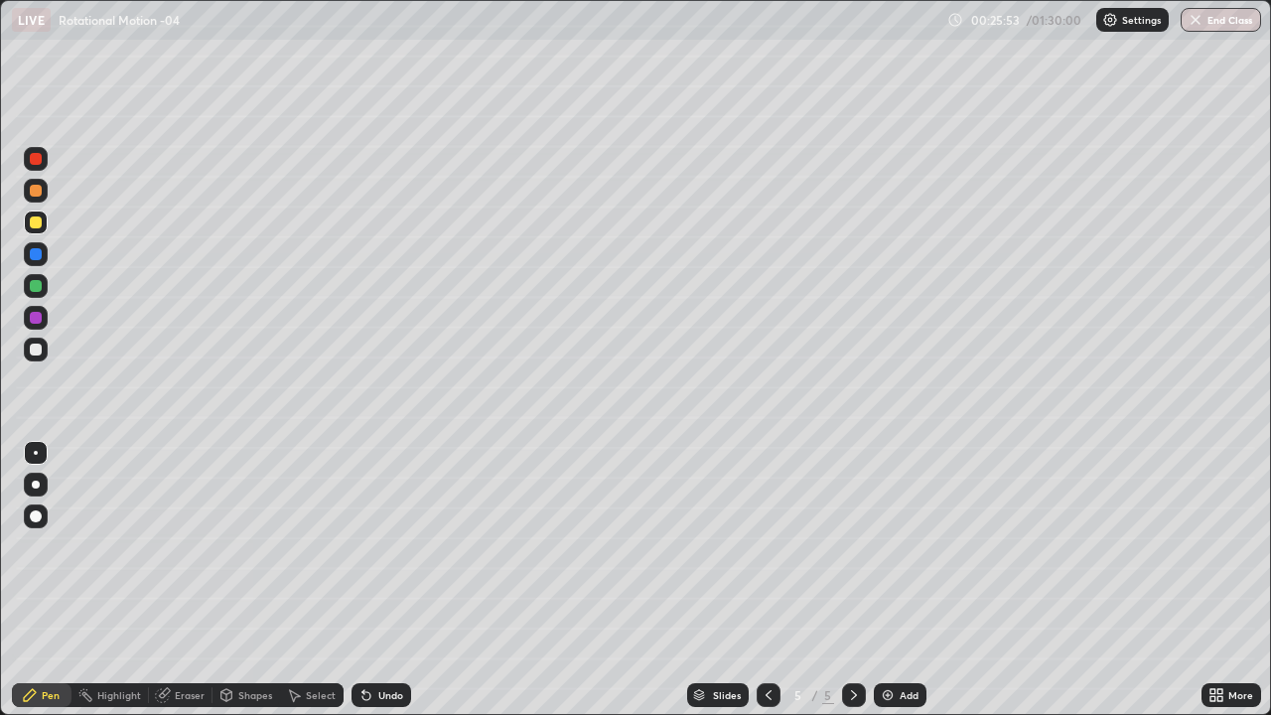
click at [41, 349] on div at bounding box center [36, 350] width 12 height 12
click at [393, 580] on div "Undo" at bounding box center [390, 695] width 25 height 10
click at [391, 580] on div "Undo" at bounding box center [390, 695] width 25 height 10
click at [44, 189] on div at bounding box center [36, 191] width 24 height 24
click at [40, 163] on div at bounding box center [36, 159] width 12 height 12
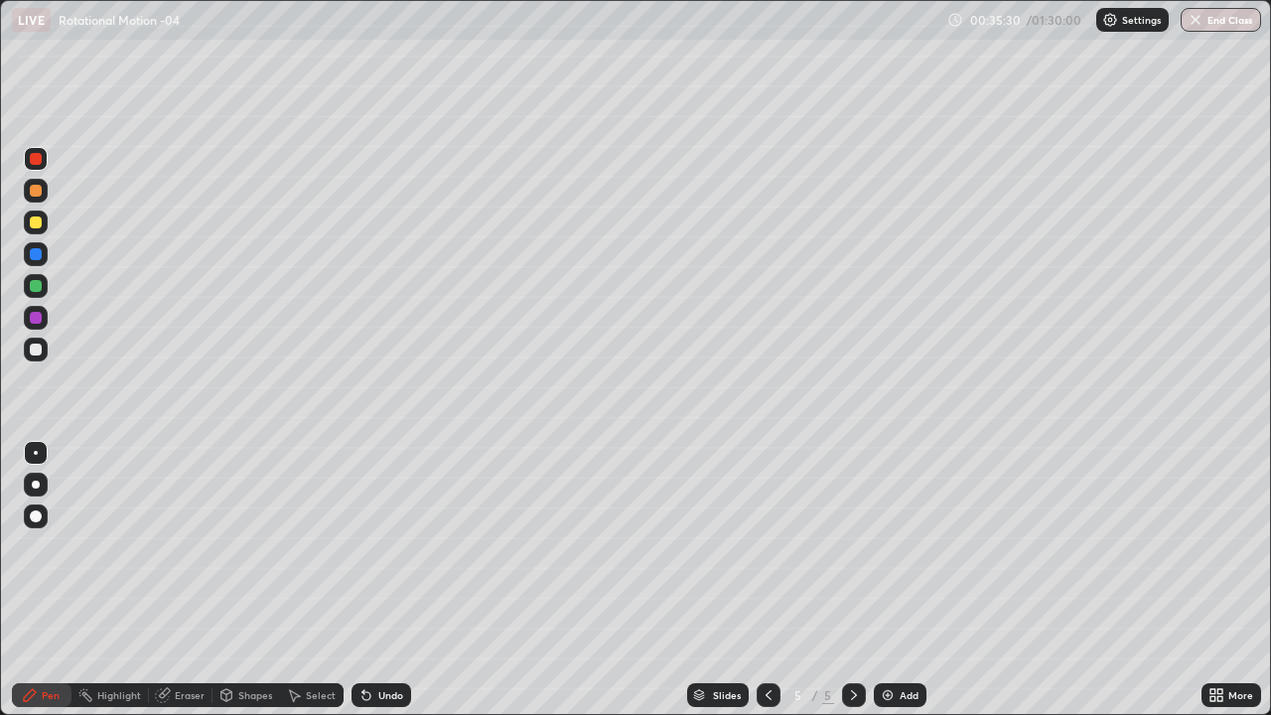
click at [900, 580] on div "Add" at bounding box center [909, 695] width 19 height 10
click at [35, 354] on div at bounding box center [36, 350] width 12 height 12
click at [37, 222] on div at bounding box center [36, 222] width 12 height 12
click at [40, 160] on div at bounding box center [36, 159] width 12 height 12
click at [36, 287] on div at bounding box center [36, 286] width 12 height 12
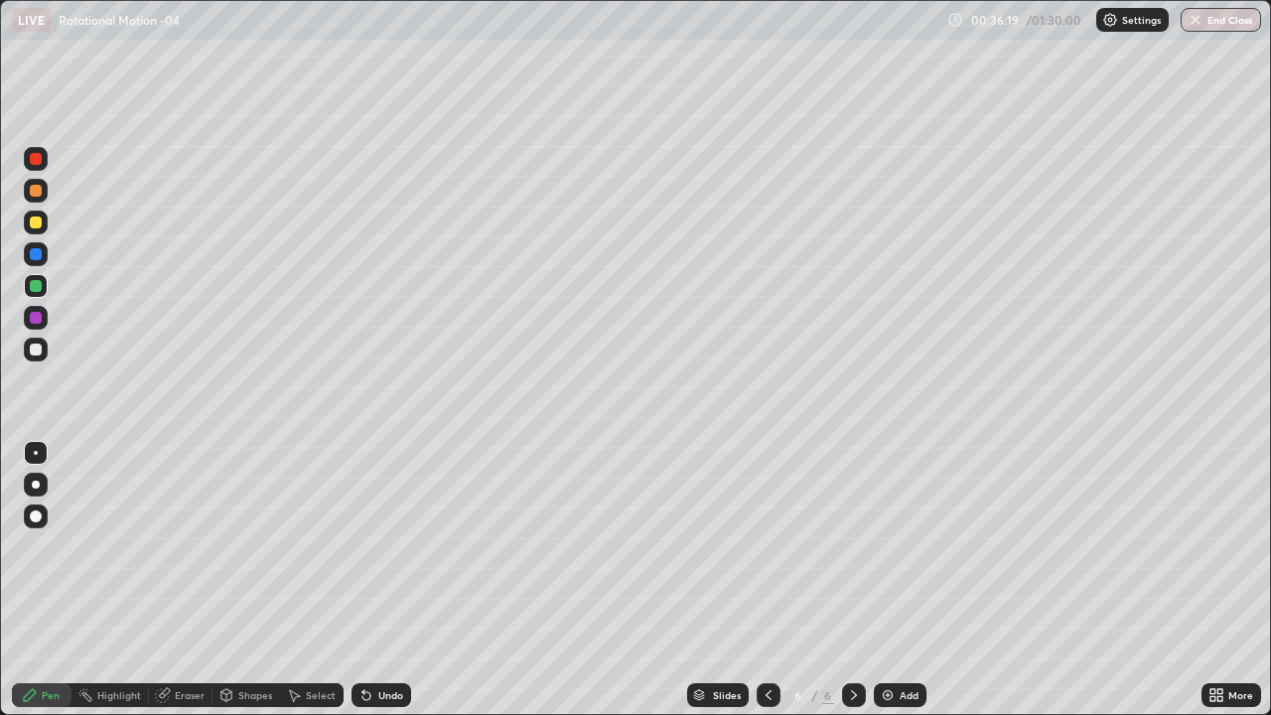
click at [36, 255] on div at bounding box center [36, 254] width 12 height 12
click at [37, 348] on div at bounding box center [36, 350] width 12 height 12
click at [30, 254] on div at bounding box center [36, 254] width 12 height 12
click at [43, 352] on div at bounding box center [36, 350] width 24 height 24
click at [41, 344] on div at bounding box center [36, 350] width 24 height 24
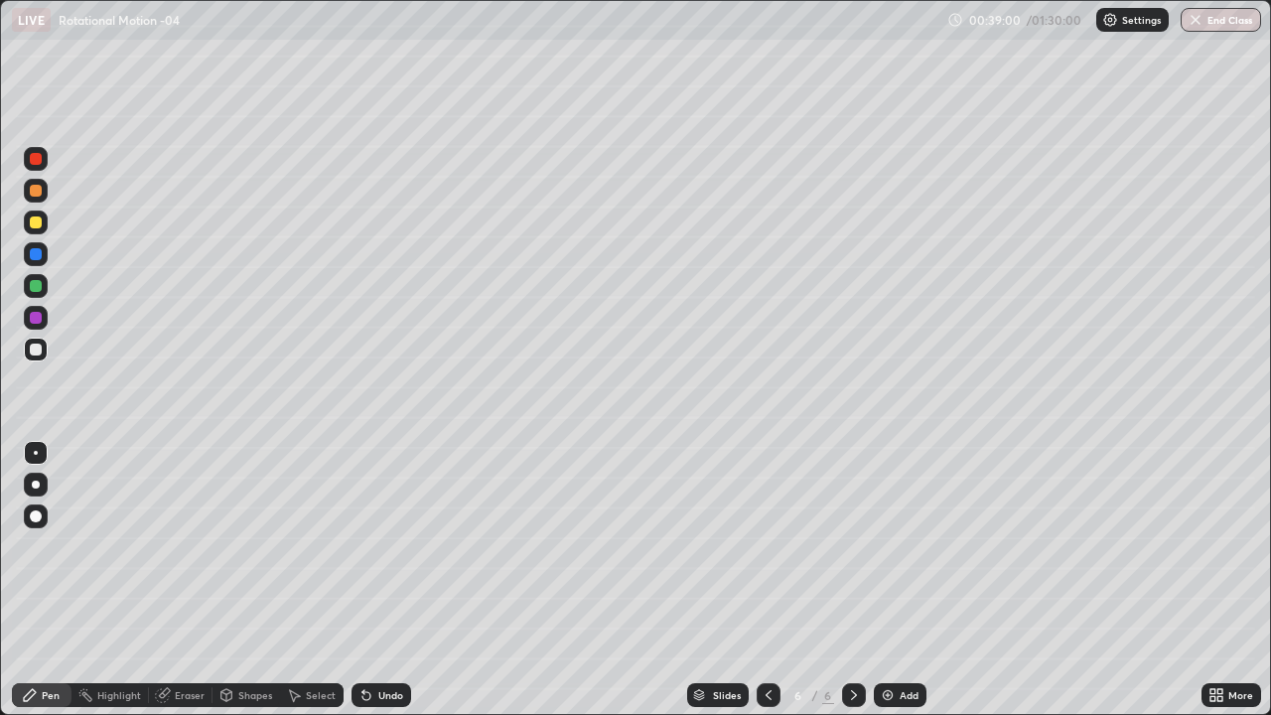
click at [192, 580] on div "Eraser" at bounding box center [190, 695] width 30 height 10
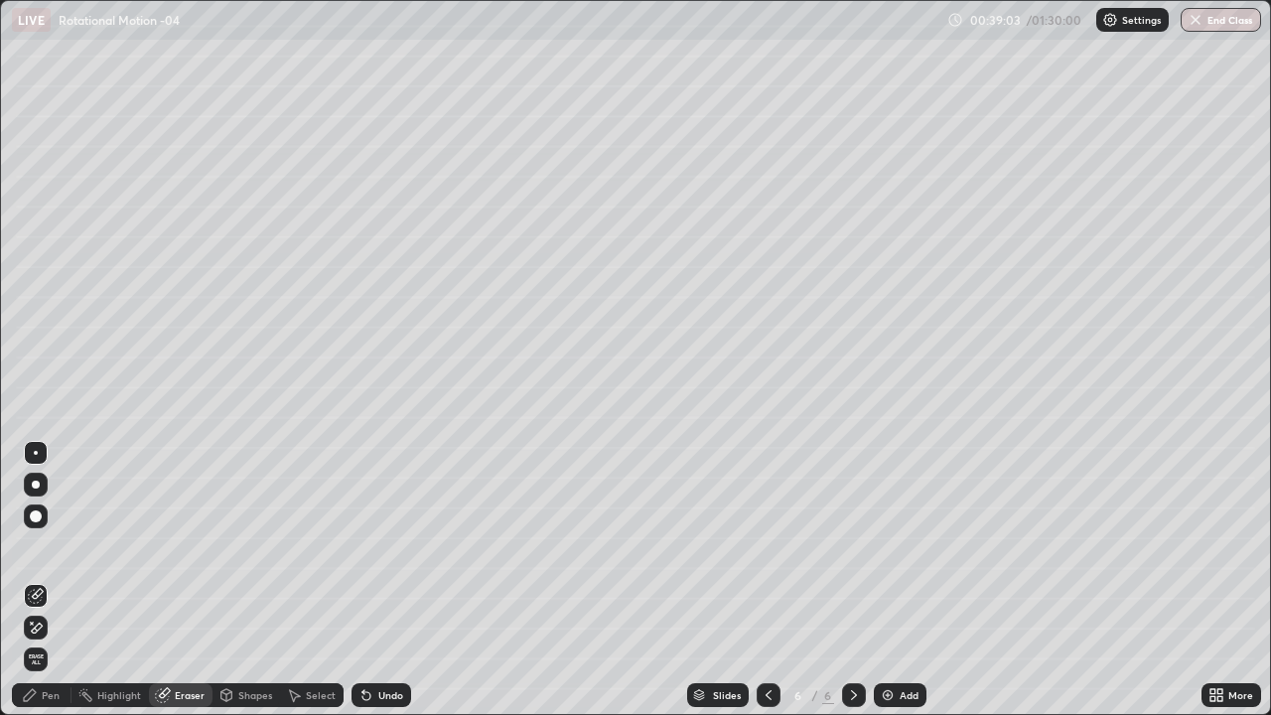
click at [48, 580] on div "Pen" at bounding box center [51, 695] width 18 height 10
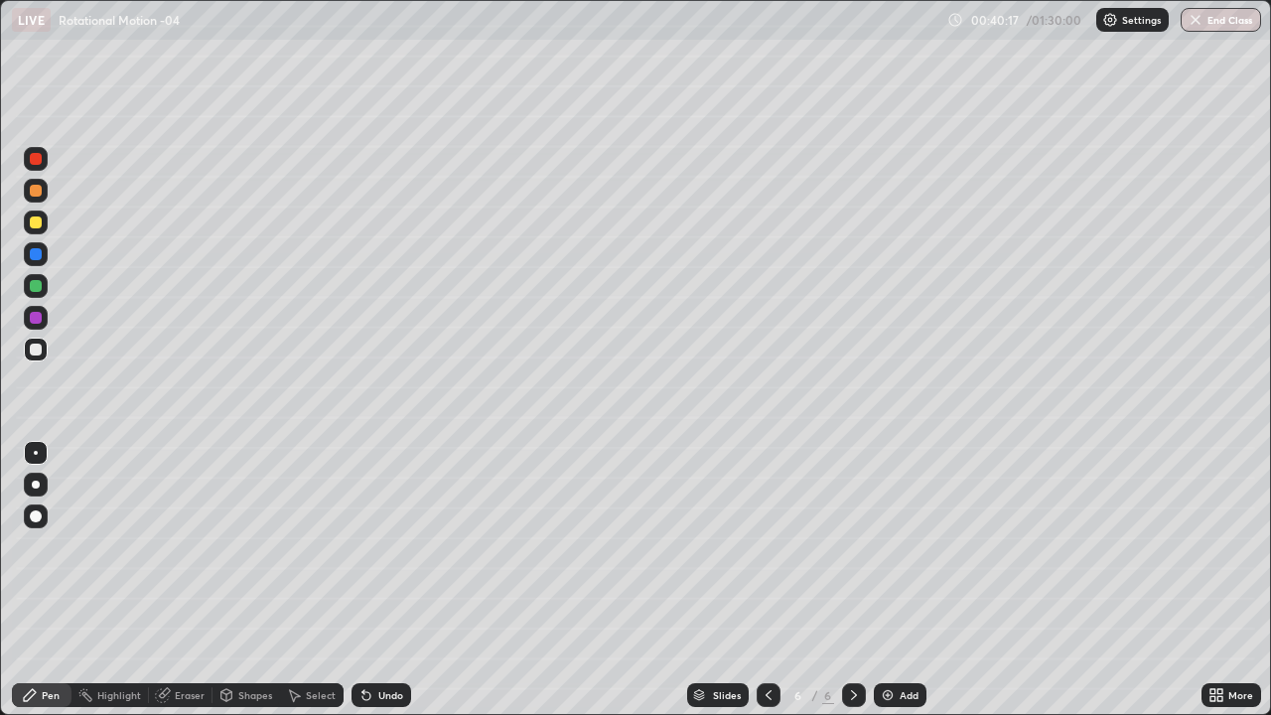
click at [37, 254] on div at bounding box center [36, 254] width 12 height 12
click at [45, 352] on div at bounding box center [36, 350] width 24 height 24
click at [922, 580] on div "Add" at bounding box center [900, 695] width 53 height 24
click at [36, 353] on div at bounding box center [36, 350] width 12 height 12
click at [382, 580] on div "Undo" at bounding box center [390, 695] width 25 height 10
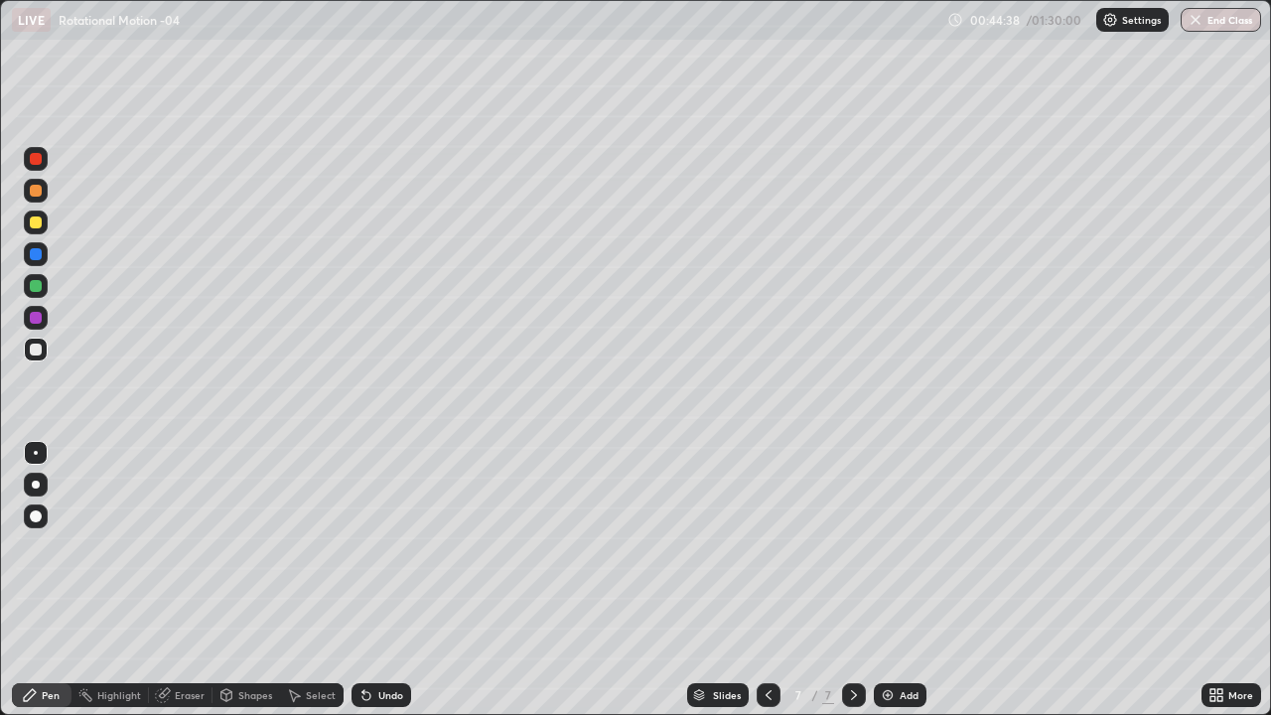
click at [373, 580] on div "Undo" at bounding box center [382, 695] width 60 height 24
click at [378, 580] on div "Undo" at bounding box center [390, 695] width 25 height 10
click at [390, 580] on div "Undo" at bounding box center [390, 695] width 25 height 10
click at [389, 580] on div "Undo" at bounding box center [390, 695] width 25 height 10
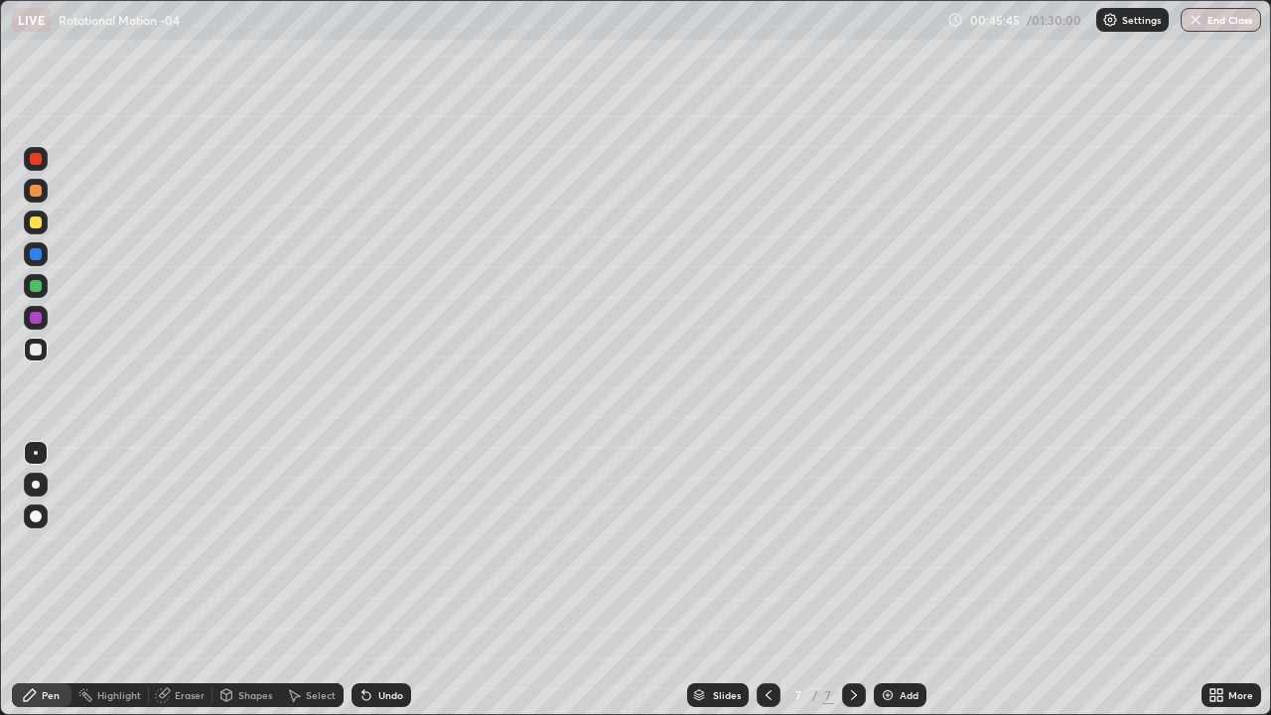
click at [392, 580] on div "Undo" at bounding box center [390, 695] width 25 height 10
click at [45, 221] on div at bounding box center [36, 223] width 24 height 24
click at [45, 159] on div at bounding box center [36, 159] width 24 height 24
click at [40, 285] on div at bounding box center [36, 286] width 12 height 12
click at [37, 346] on div at bounding box center [36, 350] width 12 height 12
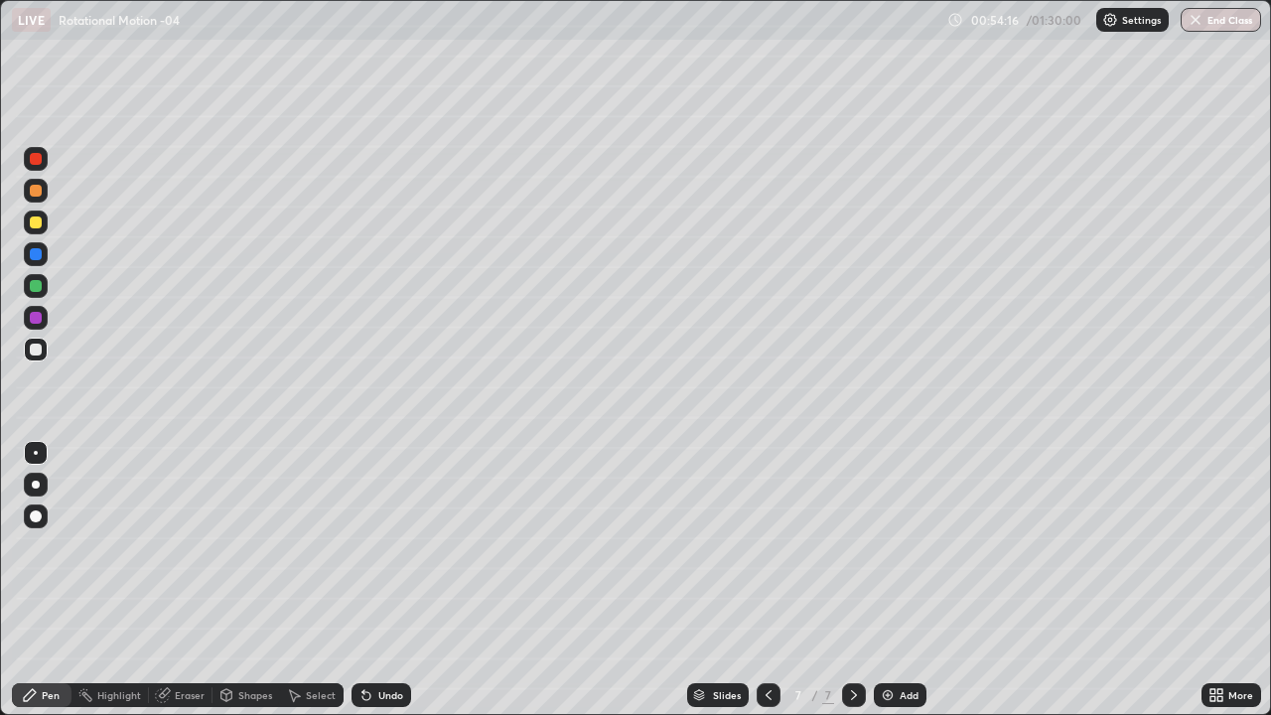
click at [907, 580] on div "Add" at bounding box center [909, 695] width 19 height 10
click at [380, 580] on div "Undo" at bounding box center [390, 695] width 25 height 10
click at [35, 515] on div at bounding box center [36, 516] width 12 height 12
click at [37, 191] on div at bounding box center [36, 191] width 12 height 12
click at [378, 580] on div "Undo" at bounding box center [390, 695] width 25 height 10
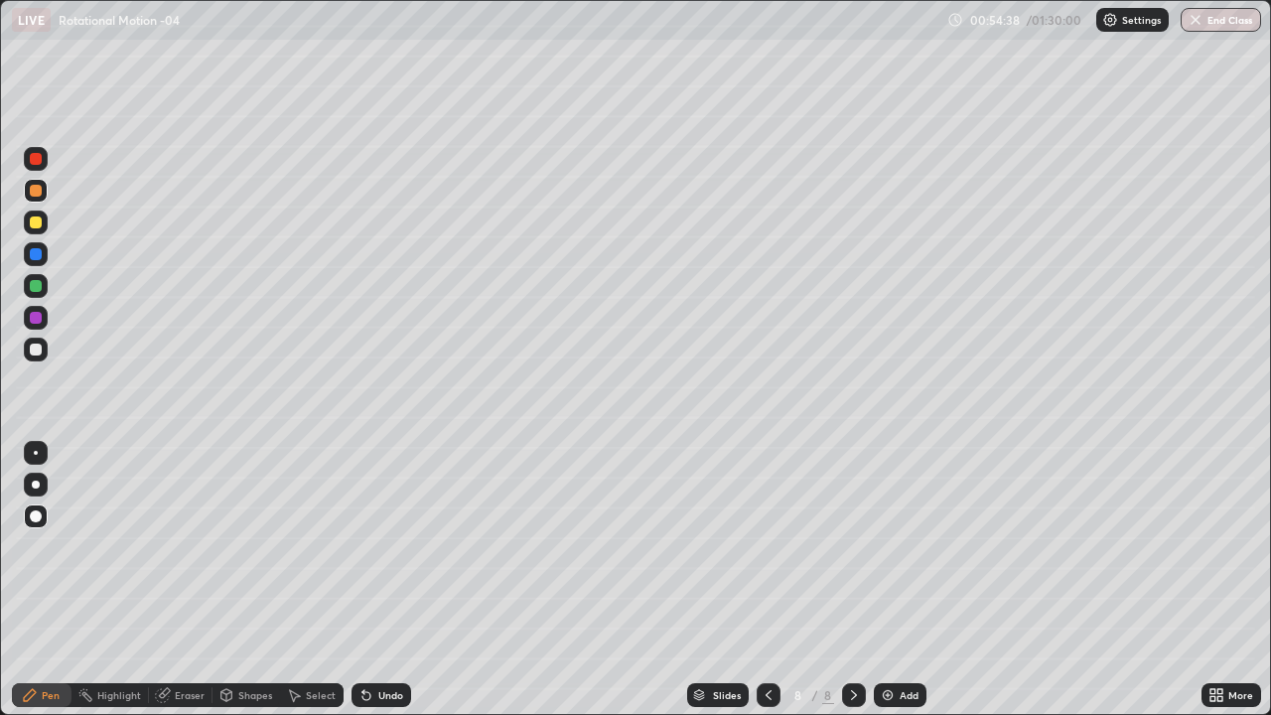
click at [381, 580] on div "Undo" at bounding box center [390, 695] width 25 height 10
click at [35, 346] on div at bounding box center [36, 350] width 12 height 12
click at [34, 224] on div at bounding box center [36, 222] width 12 height 12
click at [35, 350] on div at bounding box center [36, 350] width 12 height 12
click at [36, 453] on div at bounding box center [36, 453] width 4 height 4
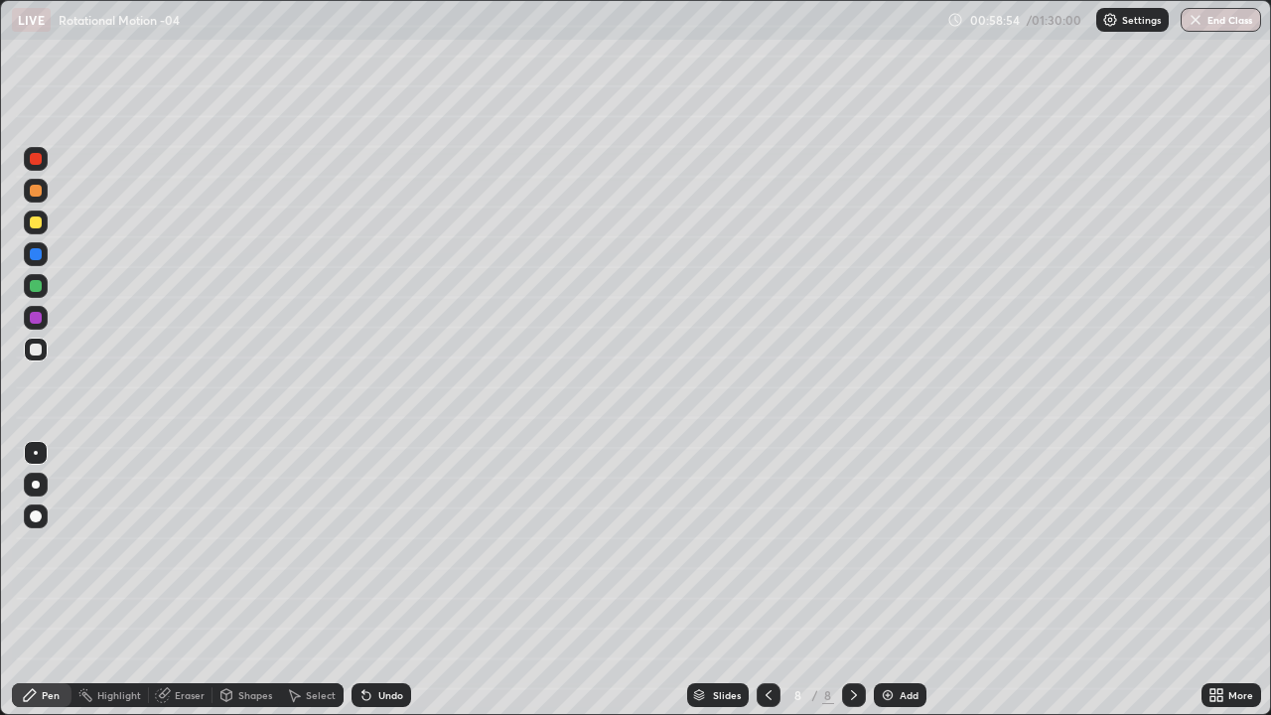
click at [32, 192] on div at bounding box center [36, 191] width 12 height 12
click at [39, 353] on div at bounding box center [36, 350] width 12 height 12
click at [43, 288] on div at bounding box center [36, 286] width 24 height 24
click at [45, 347] on div at bounding box center [36, 350] width 24 height 24
click at [30, 214] on div at bounding box center [36, 223] width 24 height 24
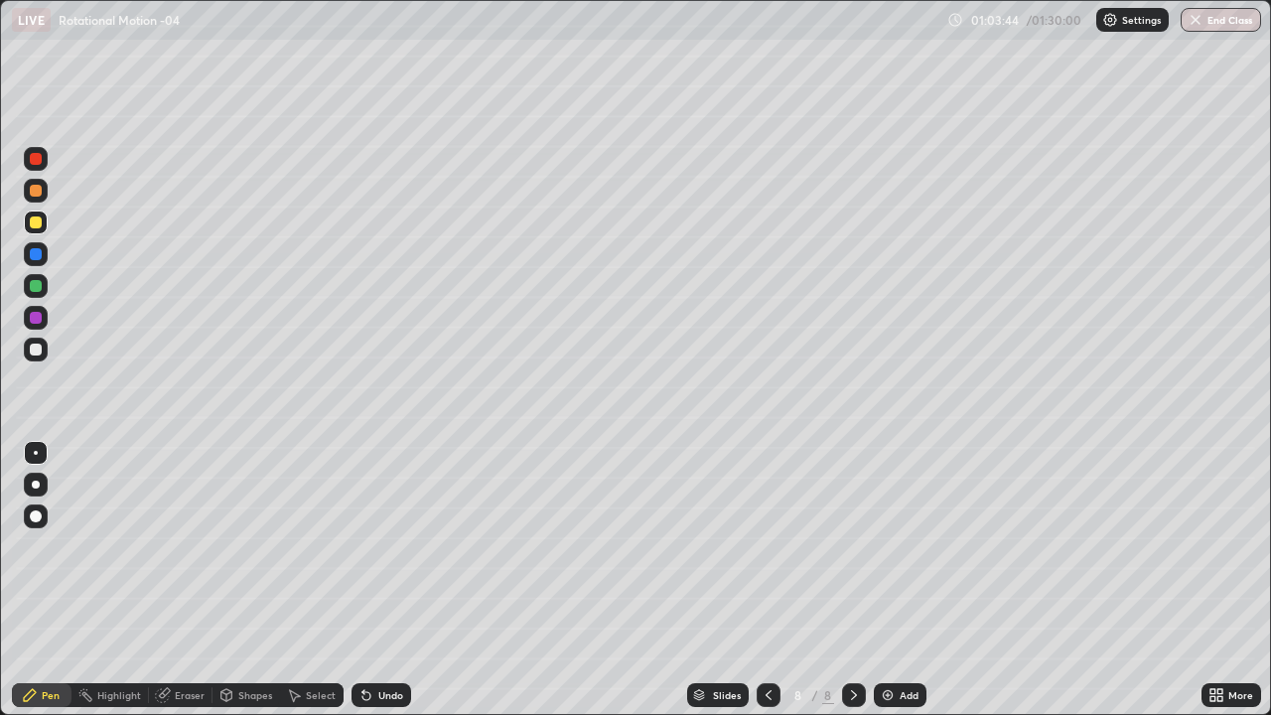
click at [37, 286] on div at bounding box center [36, 286] width 12 height 12
click at [44, 161] on div at bounding box center [36, 159] width 24 height 24
click at [900, 580] on div "Add" at bounding box center [909, 695] width 19 height 10
click at [44, 352] on div at bounding box center [36, 350] width 24 height 24
click at [46, 507] on div at bounding box center [36, 516] width 24 height 24
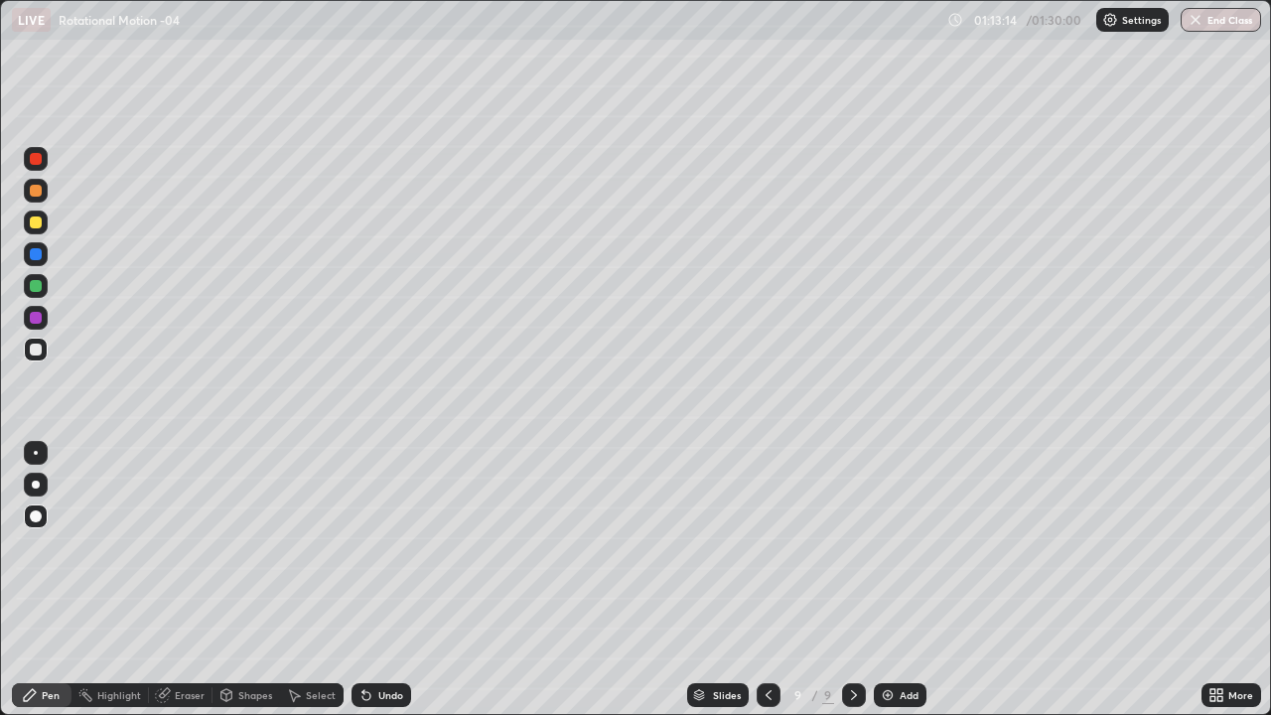
click at [37, 191] on div at bounding box center [36, 191] width 12 height 12
click at [39, 355] on div at bounding box center [36, 350] width 12 height 12
click at [36, 453] on div at bounding box center [36, 453] width 4 height 4
click at [38, 283] on div at bounding box center [36, 286] width 12 height 12
click at [37, 222] on div at bounding box center [36, 222] width 12 height 12
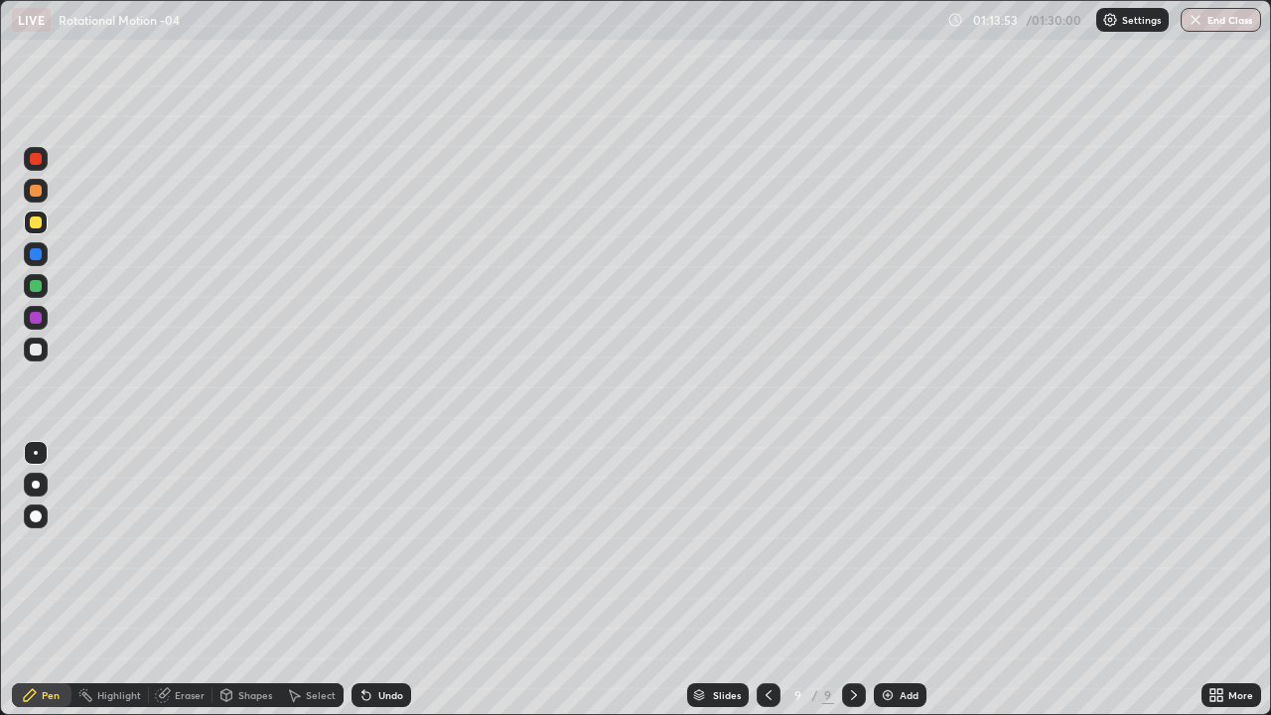
click at [39, 294] on div at bounding box center [36, 286] width 24 height 24
click at [45, 328] on div at bounding box center [36, 318] width 24 height 32
click at [47, 160] on div at bounding box center [36, 159] width 24 height 24
click at [38, 357] on div at bounding box center [36, 350] width 24 height 24
click at [767, 580] on icon at bounding box center [769, 695] width 16 height 16
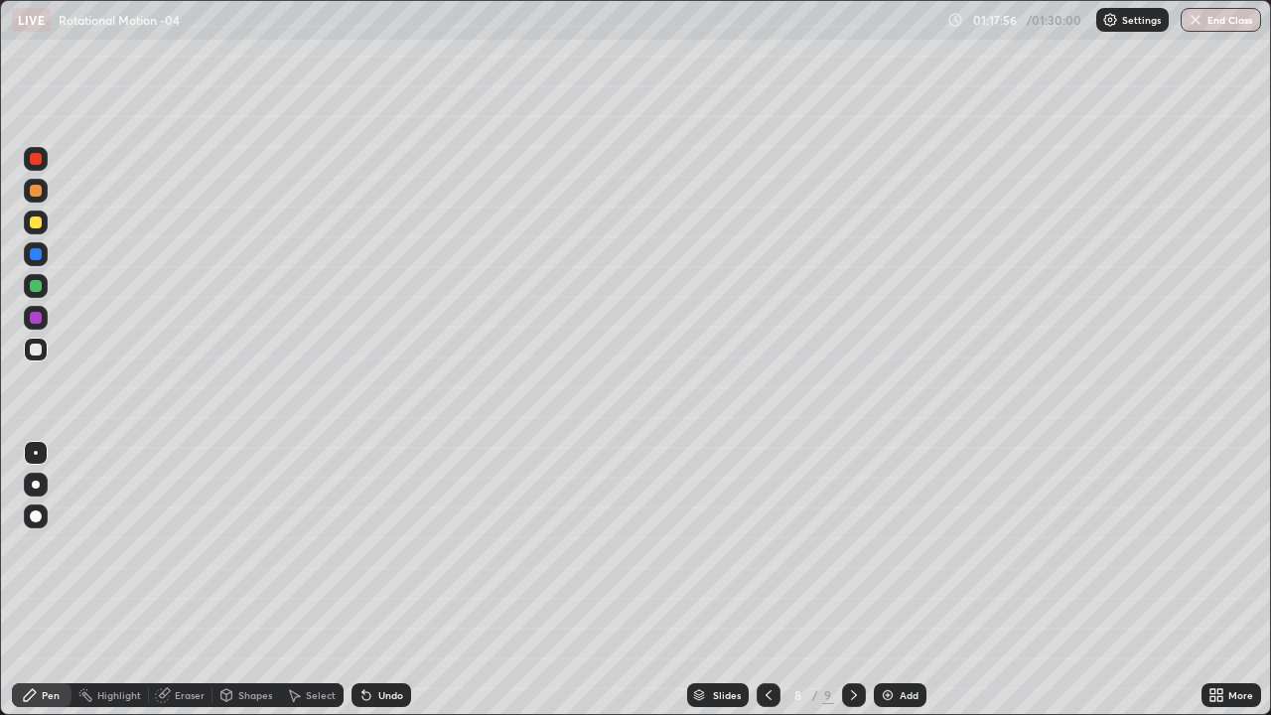
click at [855, 580] on icon at bounding box center [854, 695] width 16 height 16
click at [909, 580] on div "Add" at bounding box center [909, 695] width 19 height 10
click at [43, 352] on div at bounding box center [36, 350] width 24 height 24
click at [43, 223] on div at bounding box center [36, 223] width 24 height 24
click at [46, 287] on div at bounding box center [36, 286] width 24 height 24
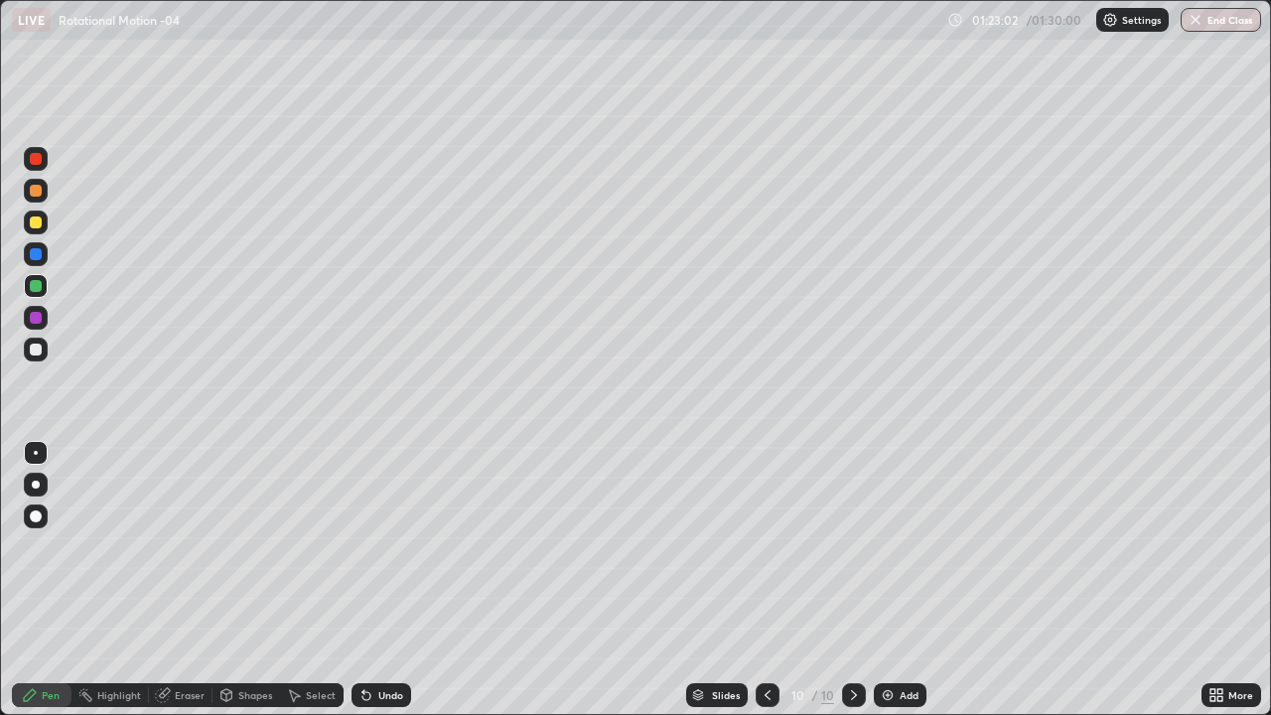
click at [46, 161] on div at bounding box center [36, 159] width 24 height 24
click at [44, 351] on div at bounding box center [36, 350] width 24 height 24
click at [46, 164] on div at bounding box center [36, 159] width 24 height 24
click at [36, 192] on div at bounding box center [36, 191] width 12 height 12
click at [366, 580] on icon at bounding box center [366, 696] width 8 height 8
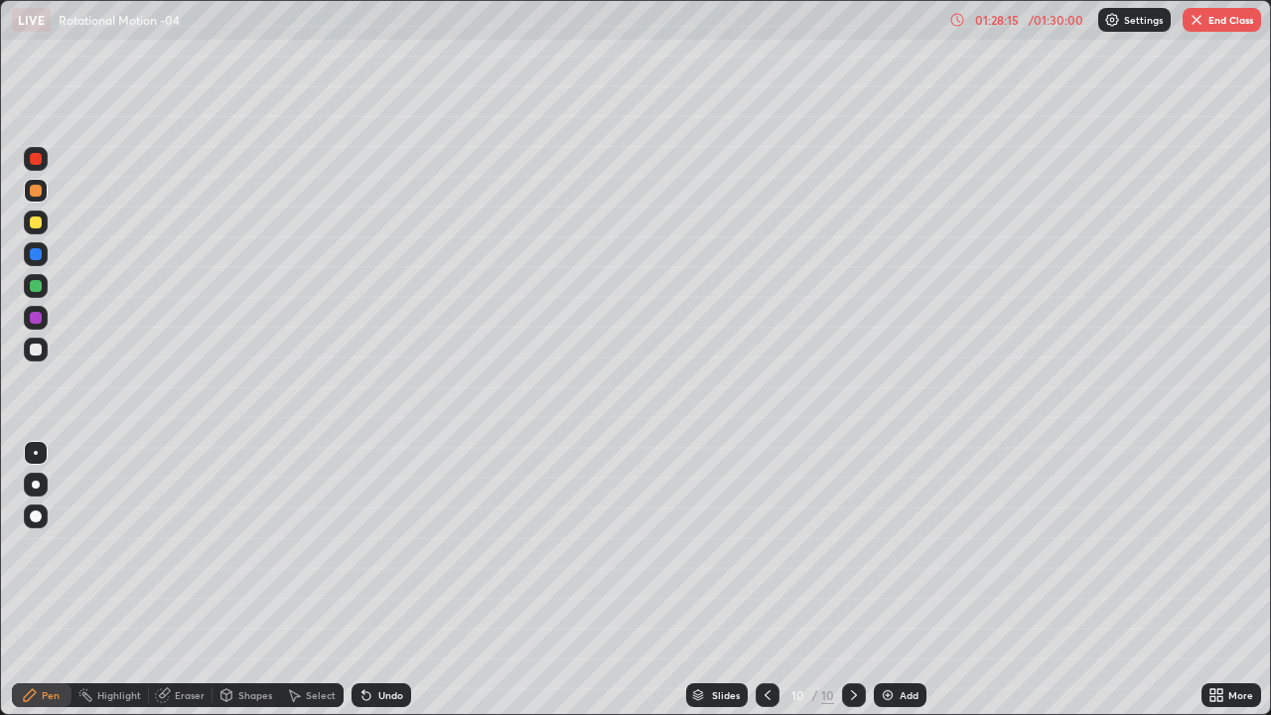
click at [356, 580] on div "Undo" at bounding box center [382, 695] width 60 height 24
click at [363, 580] on icon at bounding box center [366, 696] width 8 height 8
click at [372, 580] on div "Undo" at bounding box center [382, 695] width 60 height 24
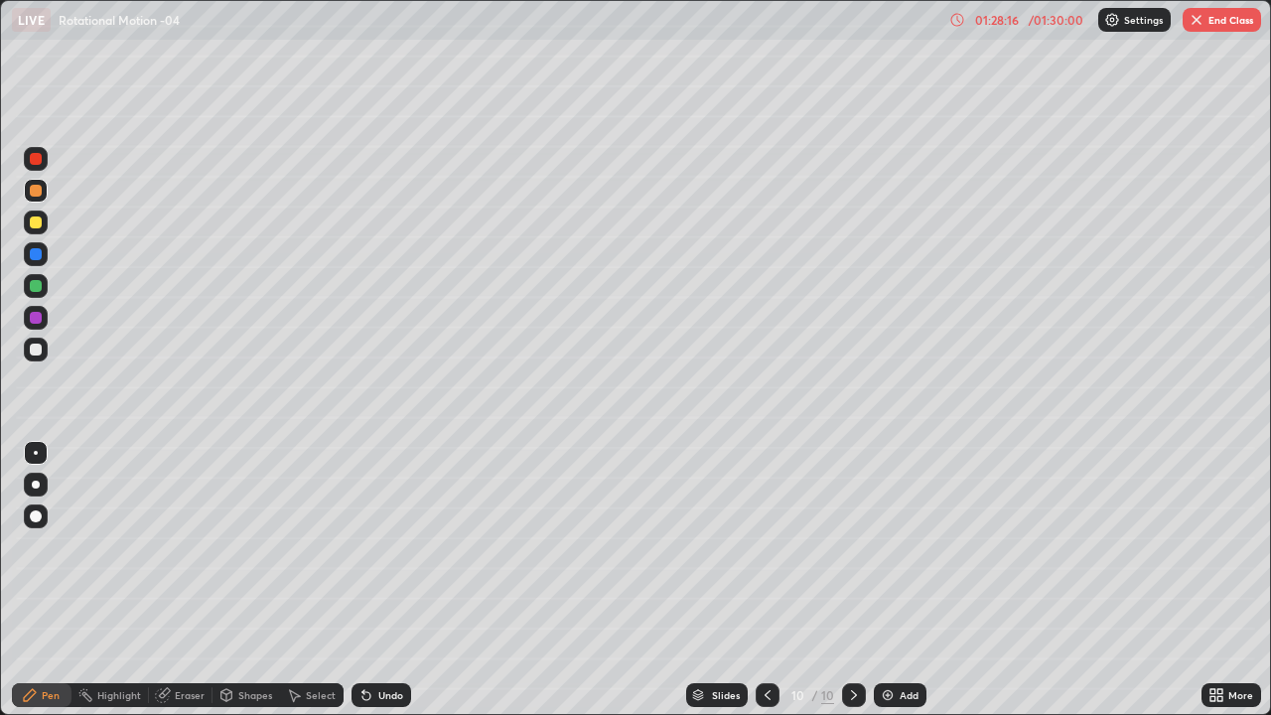
click at [363, 580] on icon at bounding box center [366, 696] width 8 height 8
click at [362, 580] on icon at bounding box center [366, 696] width 8 height 8
click at [366, 580] on icon at bounding box center [366, 696] width 8 height 8
click at [363, 580] on icon at bounding box center [366, 696] width 8 height 8
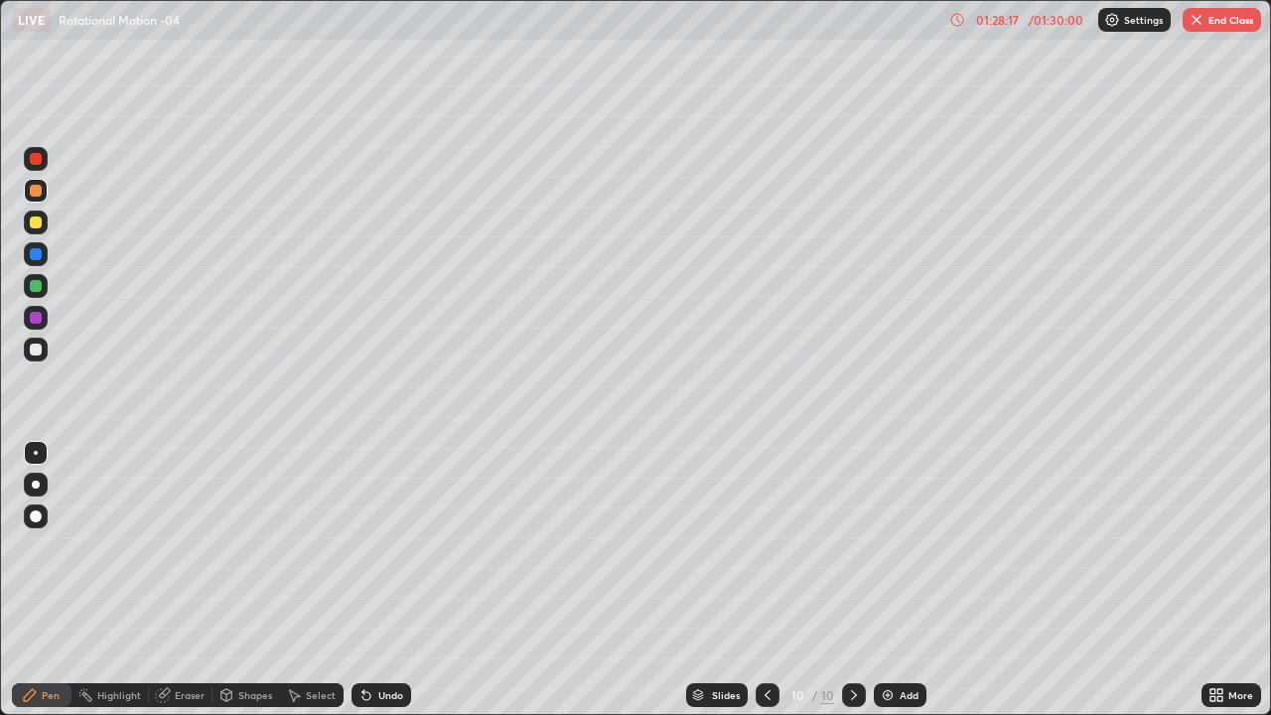
click at [361, 580] on div "Undo" at bounding box center [382, 695] width 60 height 24
click at [360, 580] on div "Undo" at bounding box center [382, 695] width 60 height 24
click at [362, 580] on div "Undo" at bounding box center [382, 695] width 60 height 24
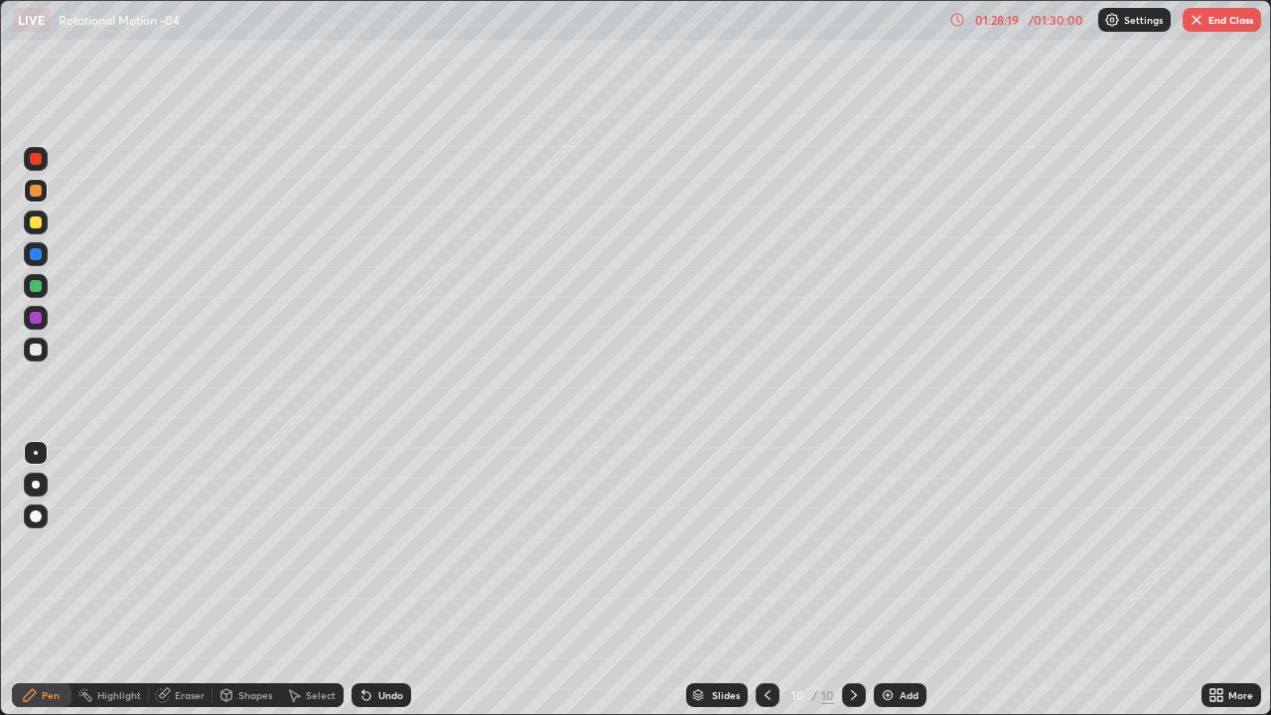
click at [362, 580] on div "Undo" at bounding box center [382, 695] width 60 height 24
click at [194, 580] on div "Eraser" at bounding box center [190, 695] width 30 height 10
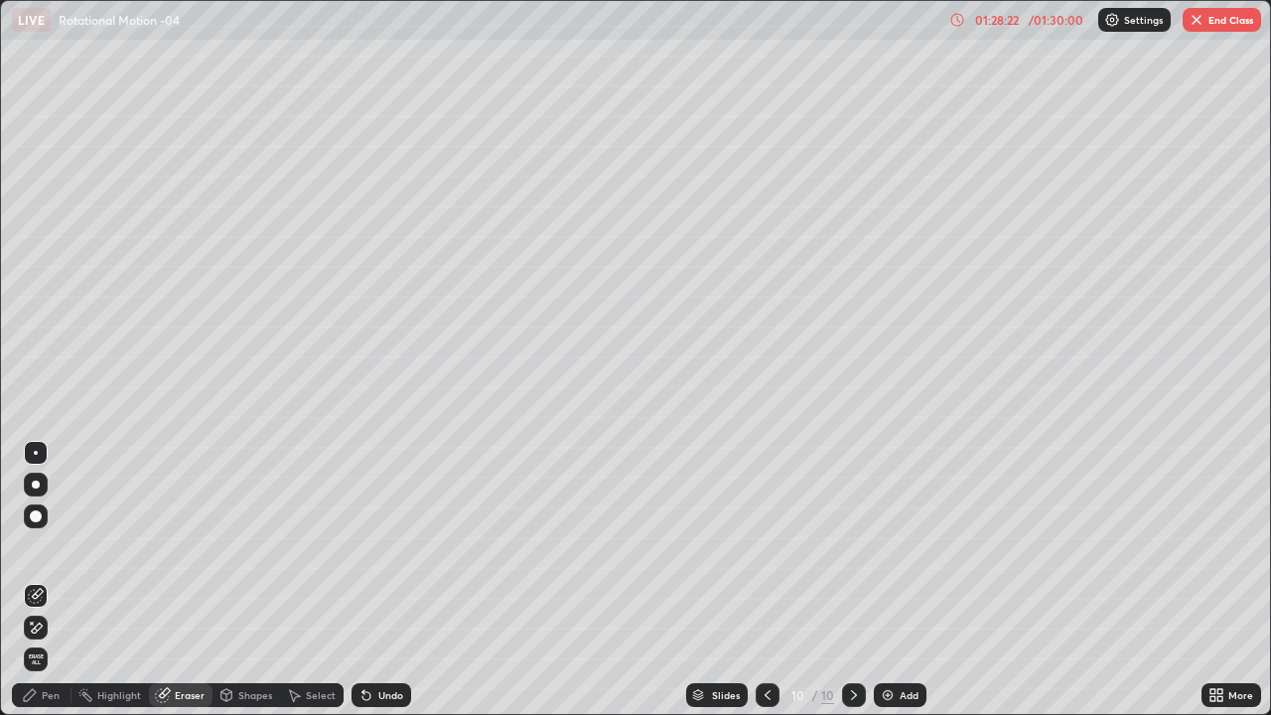
click at [50, 580] on div "Pen" at bounding box center [51, 695] width 18 height 10
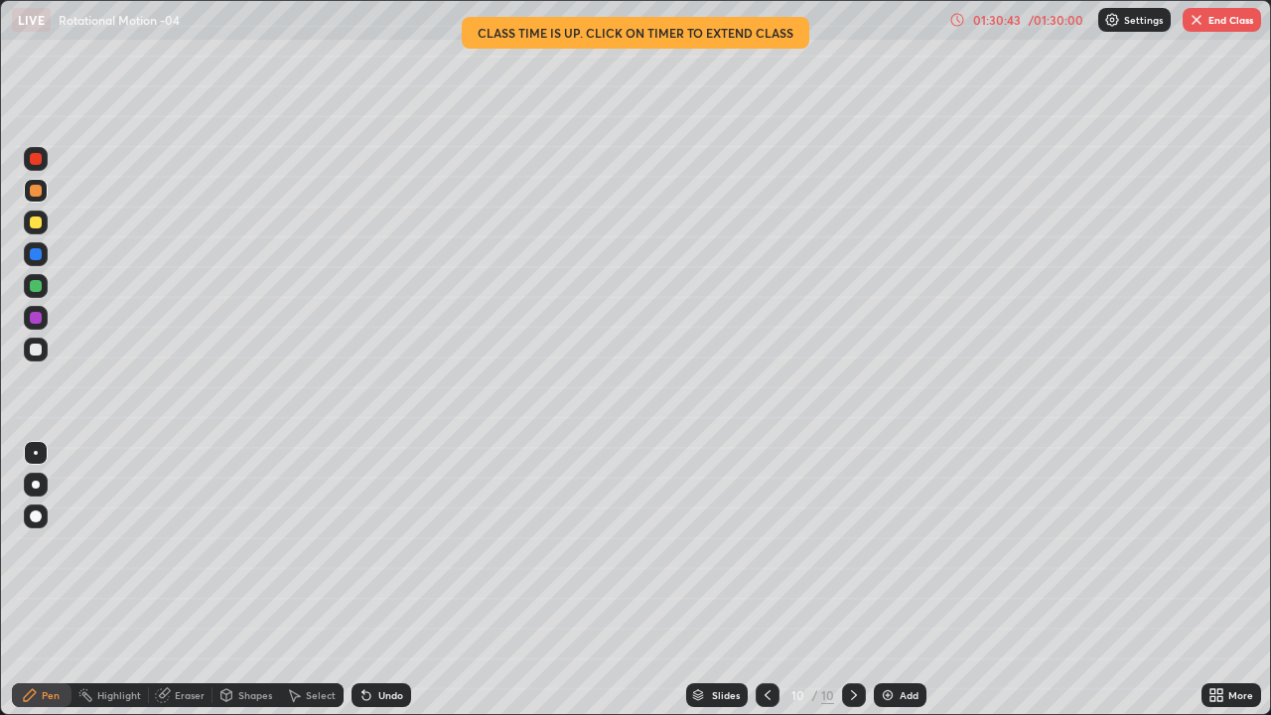
click at [766, 580] on icon at bounding box center [768, 695] width 16 height 16
click at [862, 580] on div at bounding box center [854, 695] width 24 height 24
click at [1214, 23] on button "End Class" at bounding box center [1222, 20] width 78 height 24
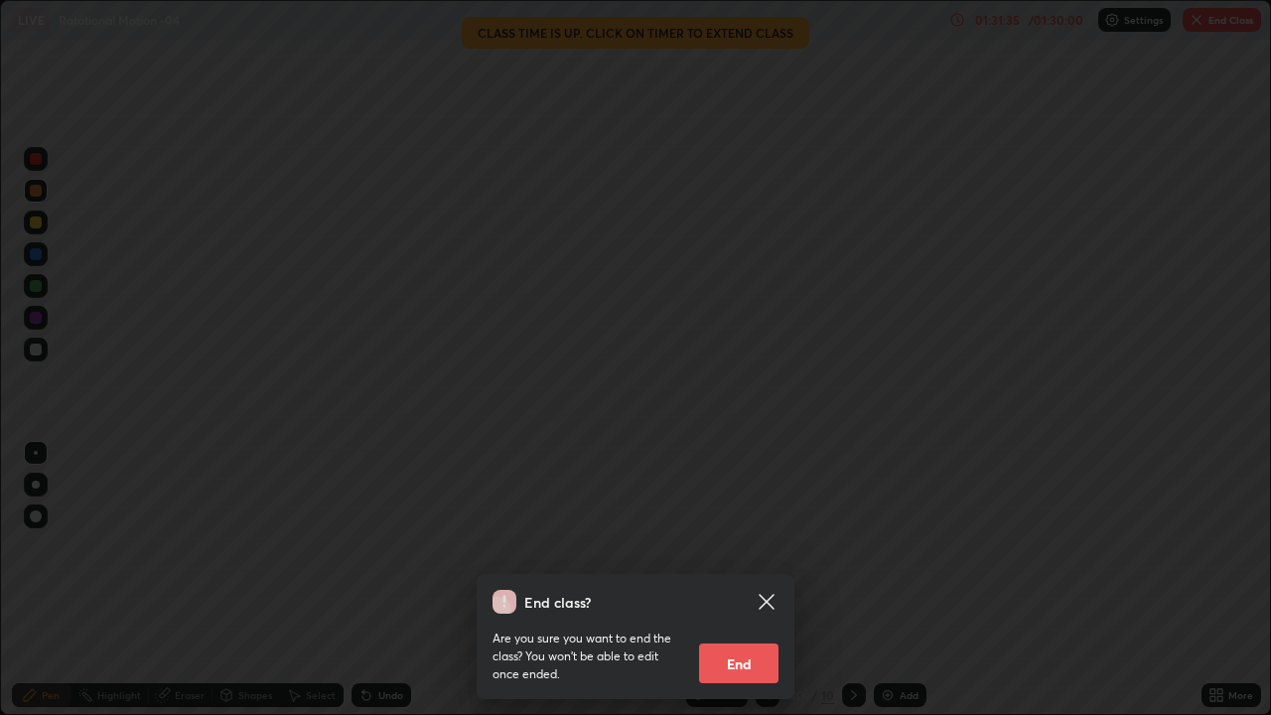
click at [755, 580] on button "End" at bounding box center [738, 663] width 79 height 40
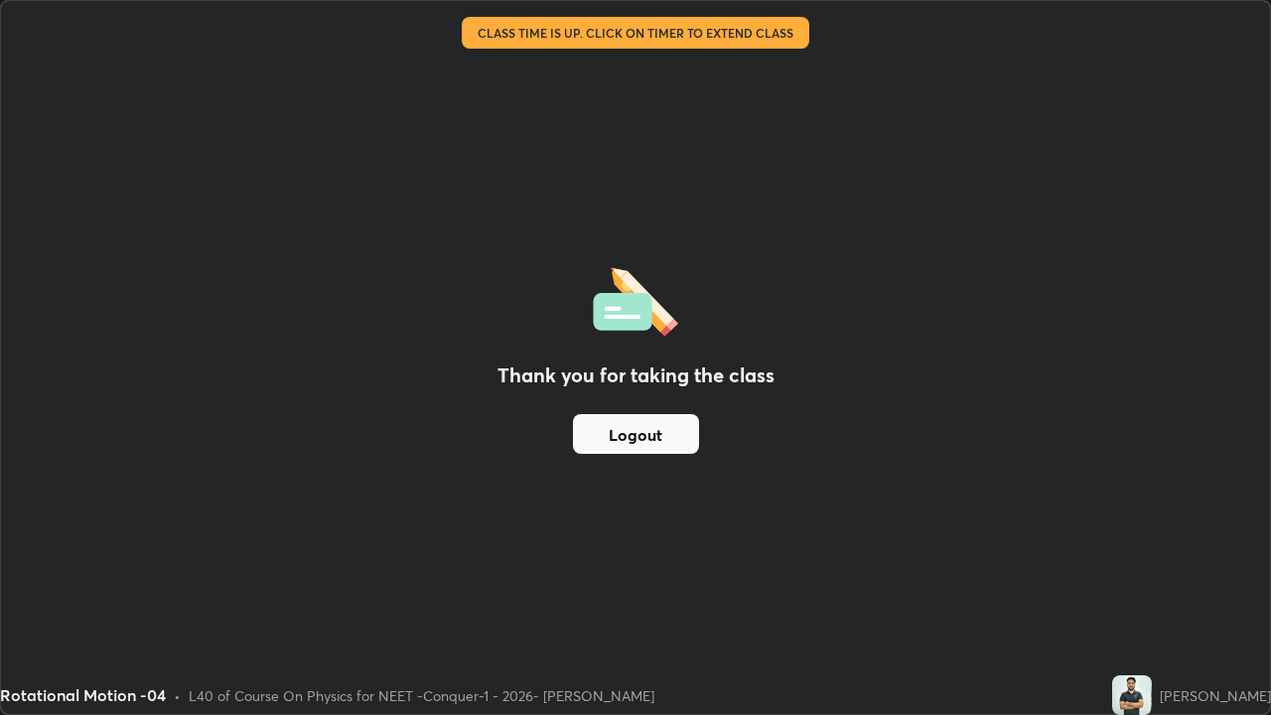
click at [675, 430] on button "Logout" at bounding box center [636, 434] width 126 height 40
